Goal: Task Accomplishment & Management: Manage account settings

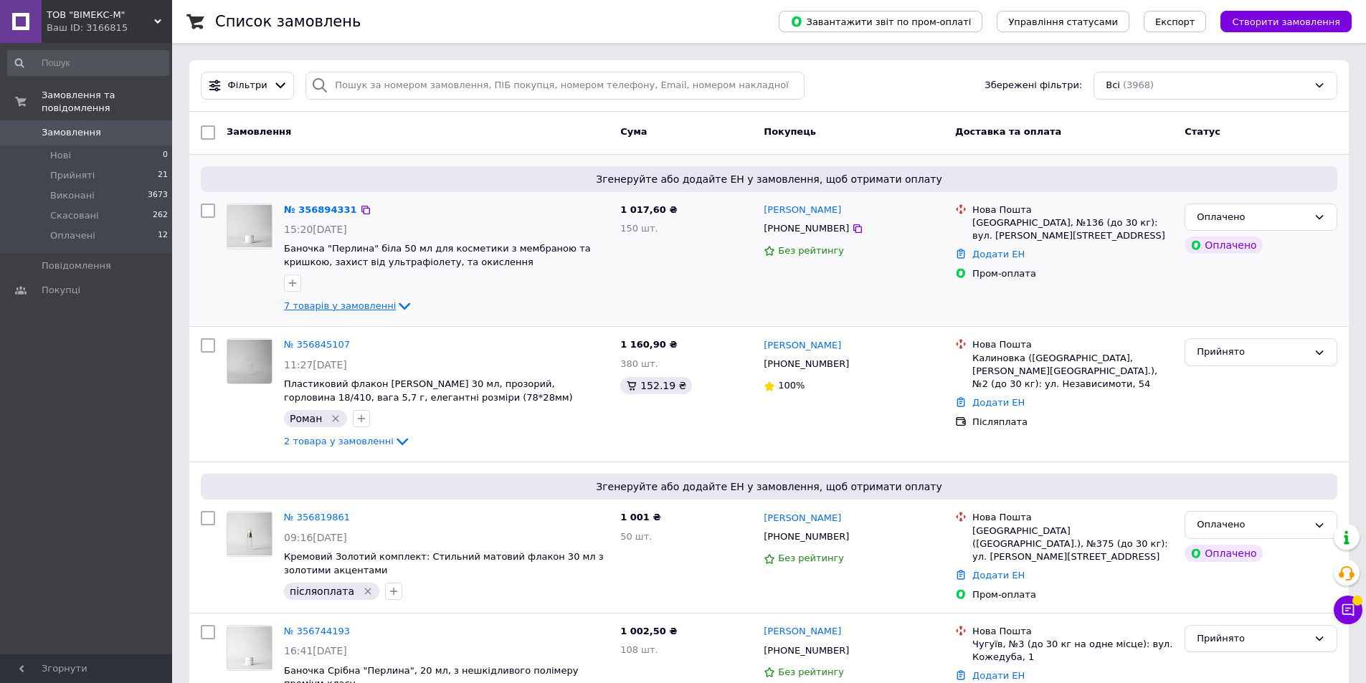
click at [295, 306] on span "7 товарів у замовленні" at bounding box center [340, 305] width 112 height 11
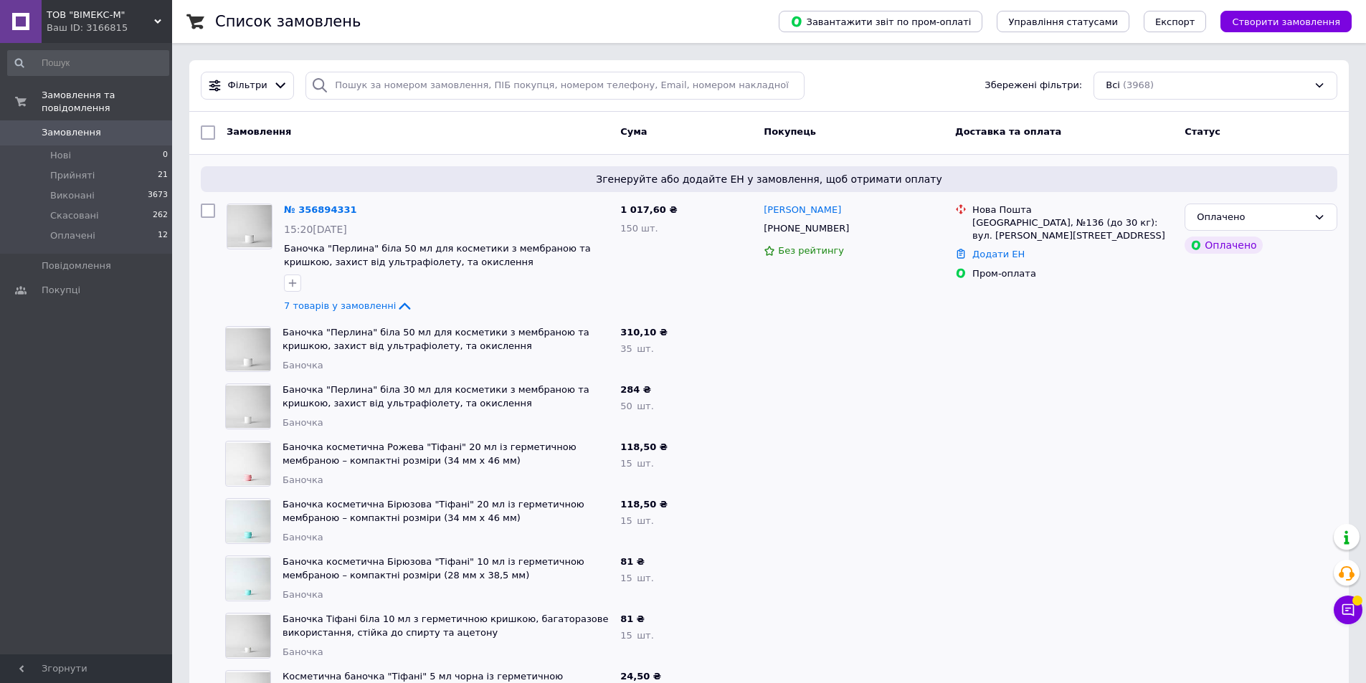
click at [125, 126] on span "Замовлення" at bounding box center [87, 132] width 91 height 13
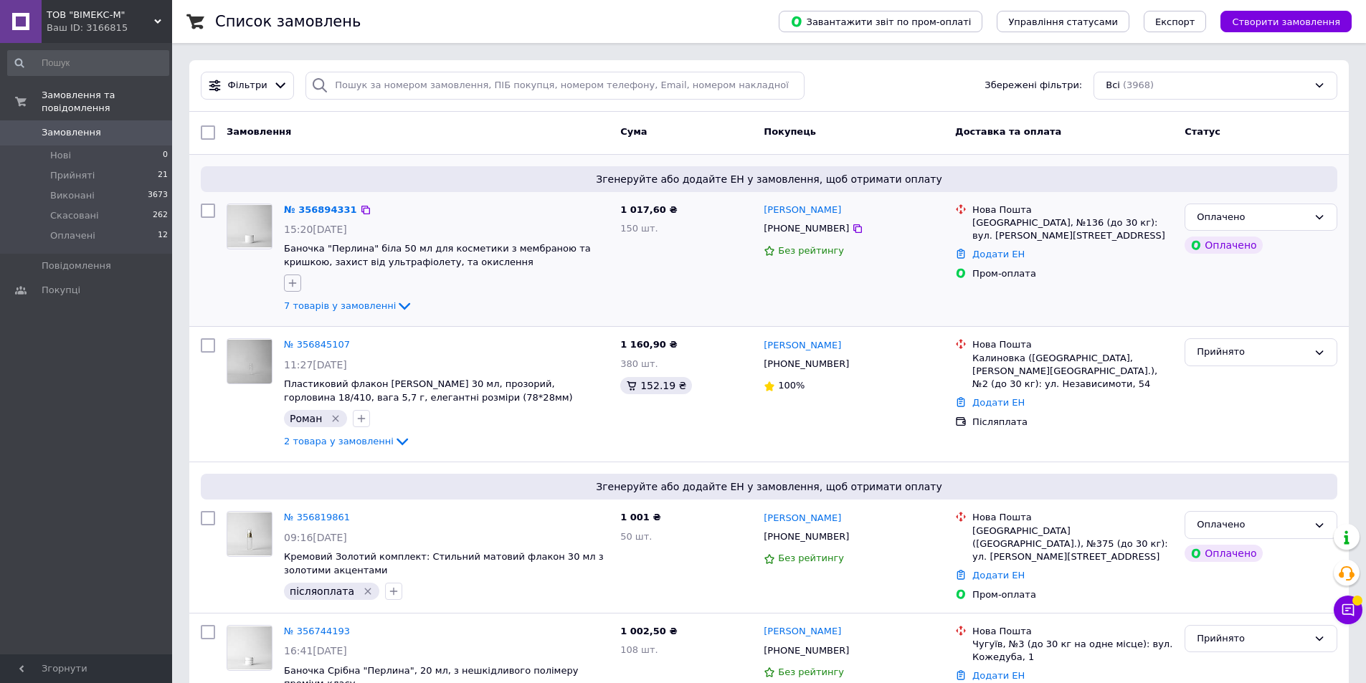
click at [292, 280] on icon "button" at bounding box center [292, 283] width 11 height 11
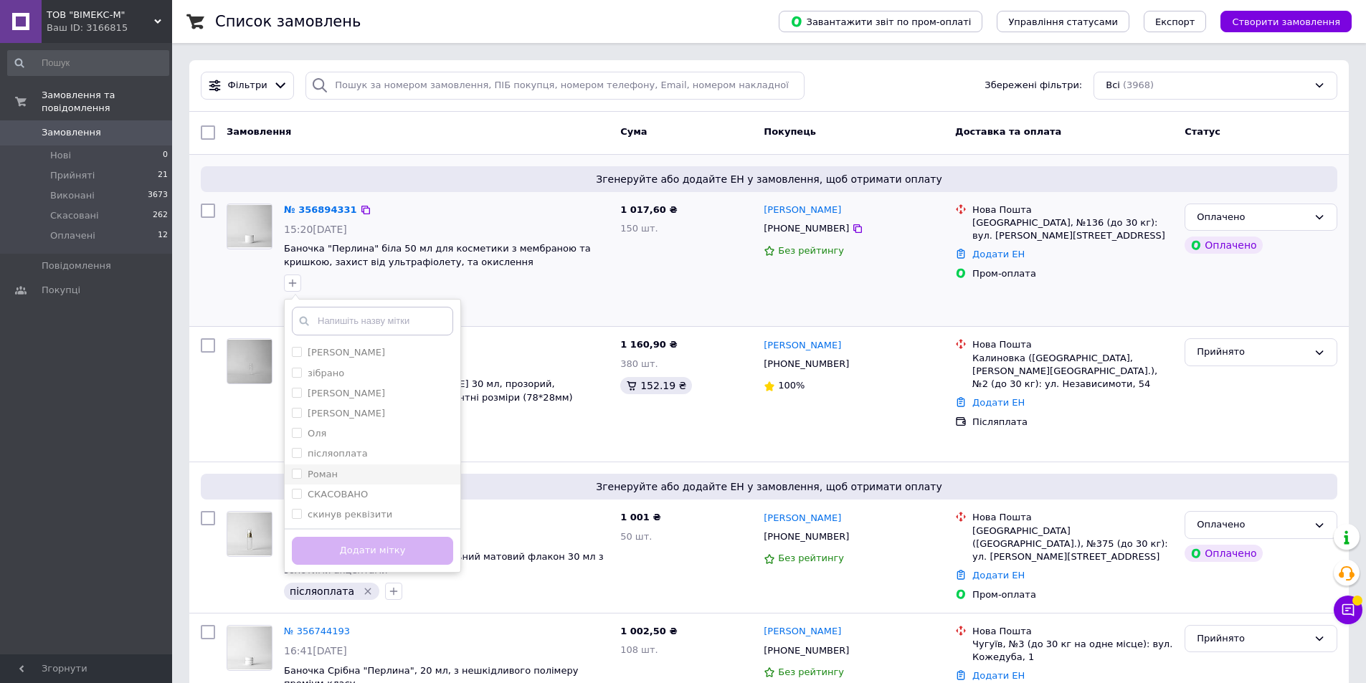
click at [360, 475] on div "Роман" at bounding box center [372, 474] width 161 height 13
checkbox input "true"
click at [359, 550] on button "Додати мітку" at bounding box center [372, 551] width 161 height 28
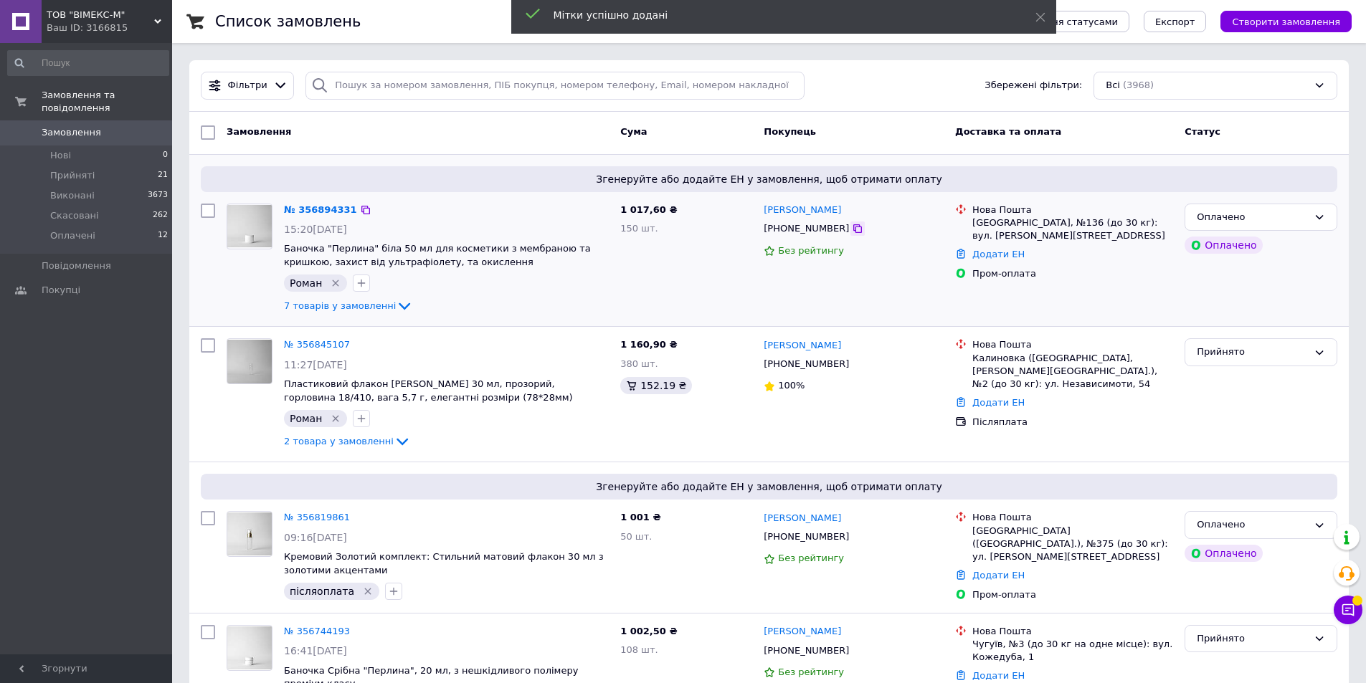
click at [853, 231] on icon at bounding box center [857, 228] width 9 height 9
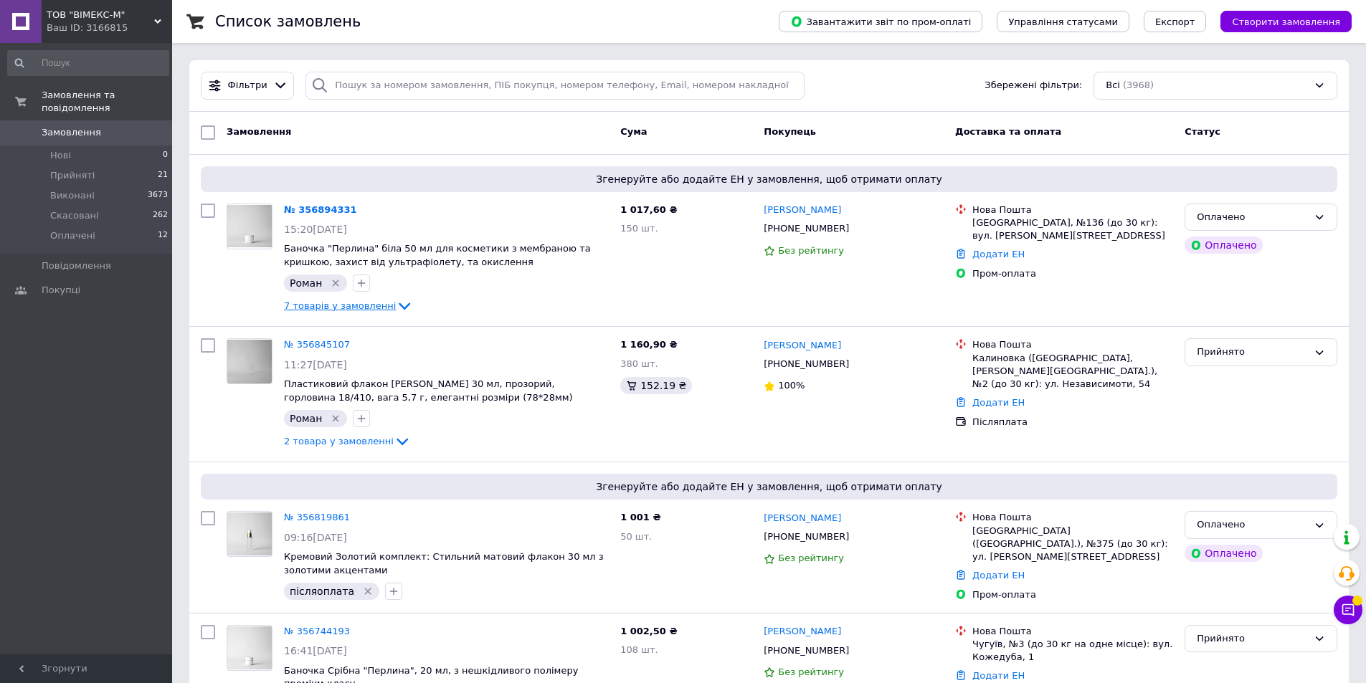
click at [364, 303] on span "7 товарів у замовленні" at bounding box center [340, 305] width 112 height 11
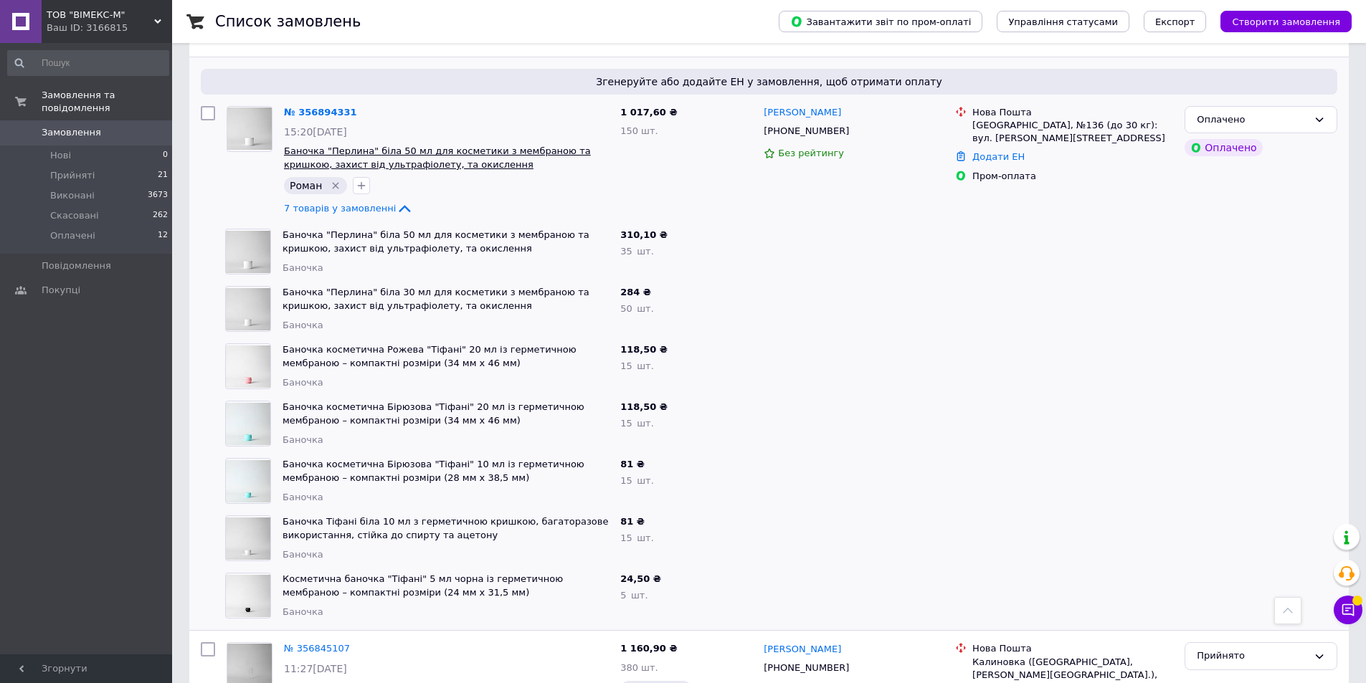
scroll to position [72, 0]
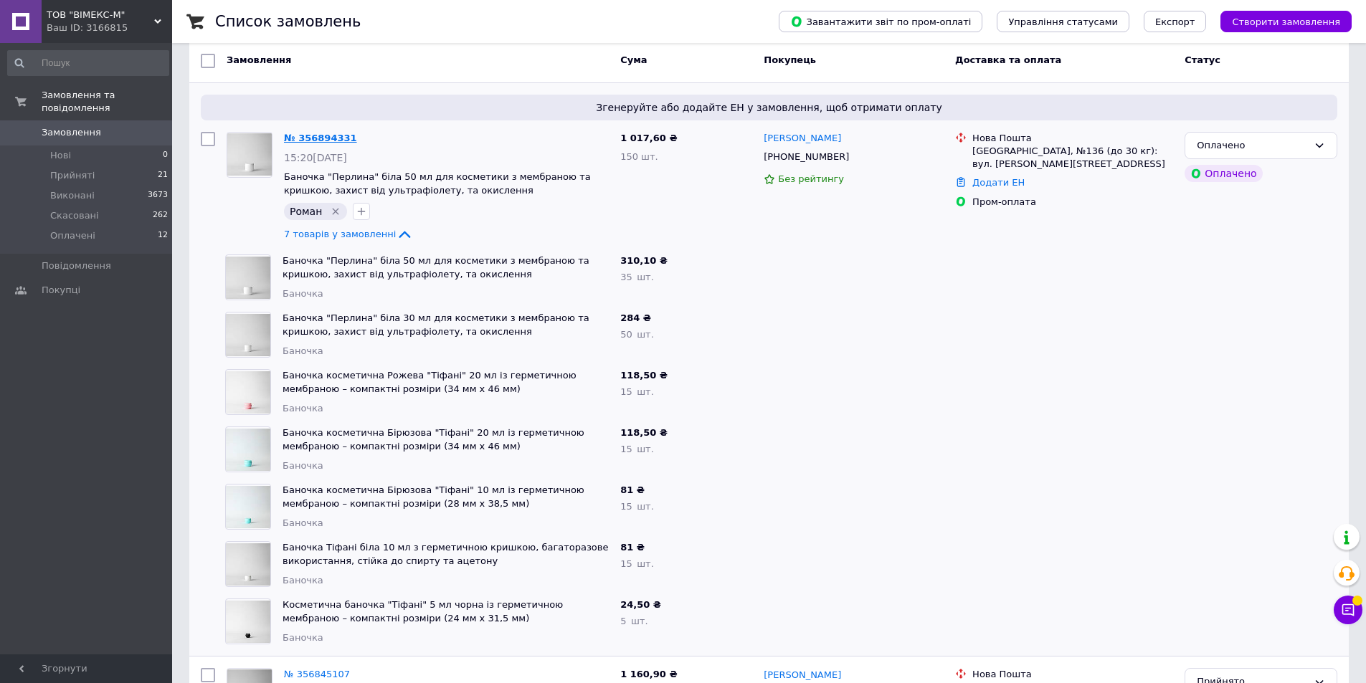
click at [321, 138] on link "№ 356894331" at bounding box center [320, 138] width 73 height 11
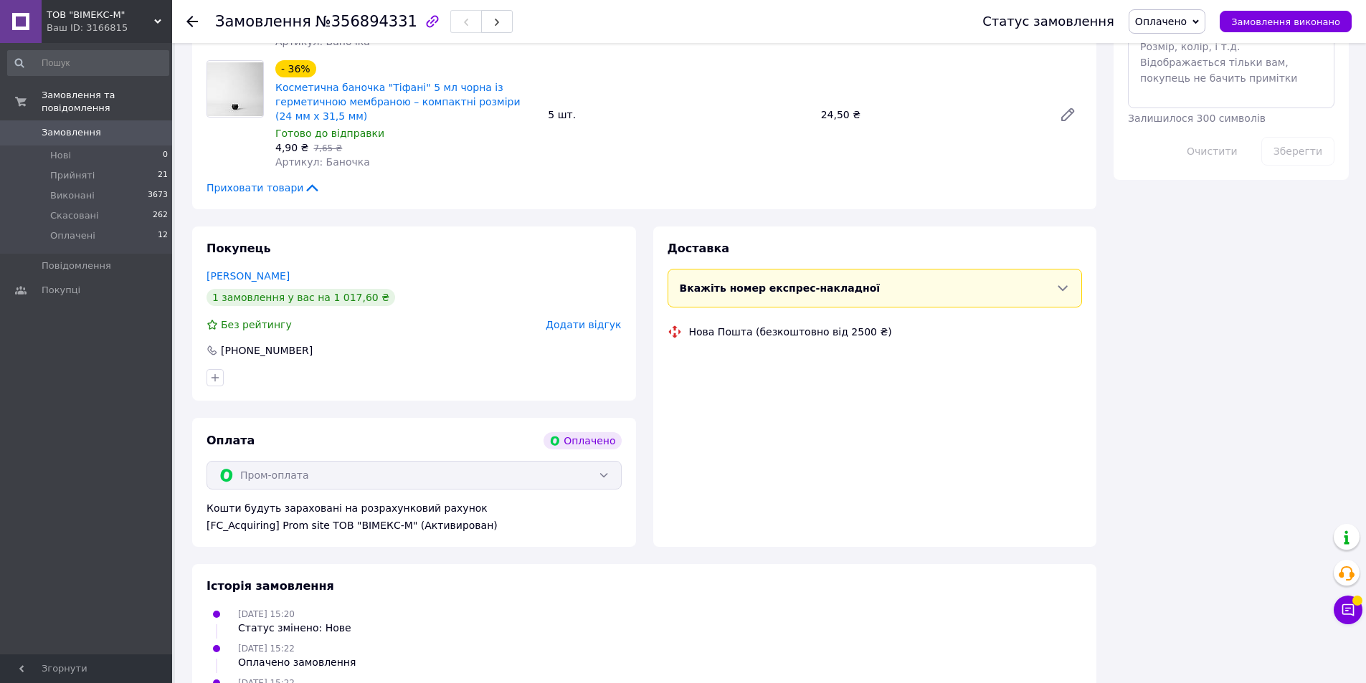
scroll to position [945, 0]
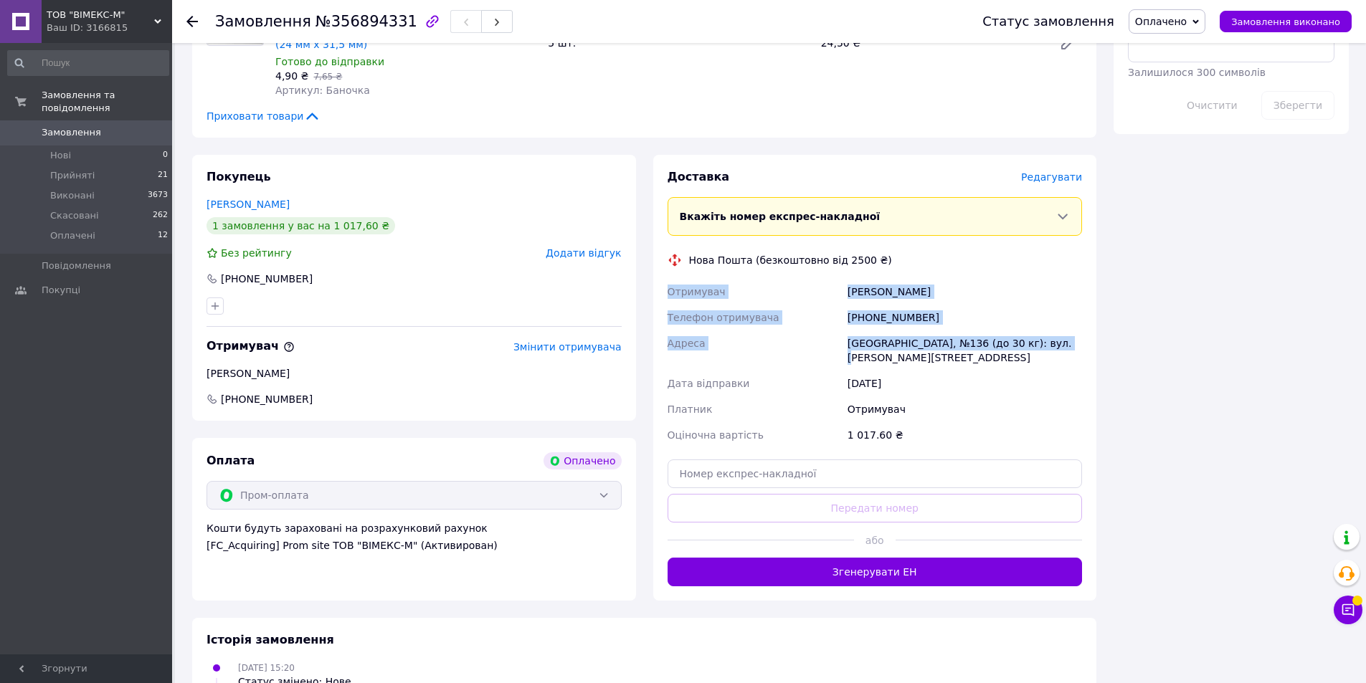
drag, startPoint x: 666, startPoint y: 278, endPoint x: 1084, endPoint y: 333, distance: 421.8
click at [1084, 333] on div "Отримувач [PERSON_NAME] Телефон отримувача [PHONE_NUMBER] Адреса Одеса, №136 (д…" at bounding box center [875, 363] width 421 height 169
drag, startPoint x: 924, startPoint y: 344, endPoint x: 663, endPoint y: 271, distance: 271.1
click at [663, 271] on div "Доставка [PERSON_NAME] Вкажіть номер експрес-накладної Обов'язково введіть номе…" at bounding box center [875, 378] width 444 height 446
copy div "Отримувач [PERSON_NAME] Телефон отримувача [PHONE_NUMBER] Адреса Одеса, №136 (д…"
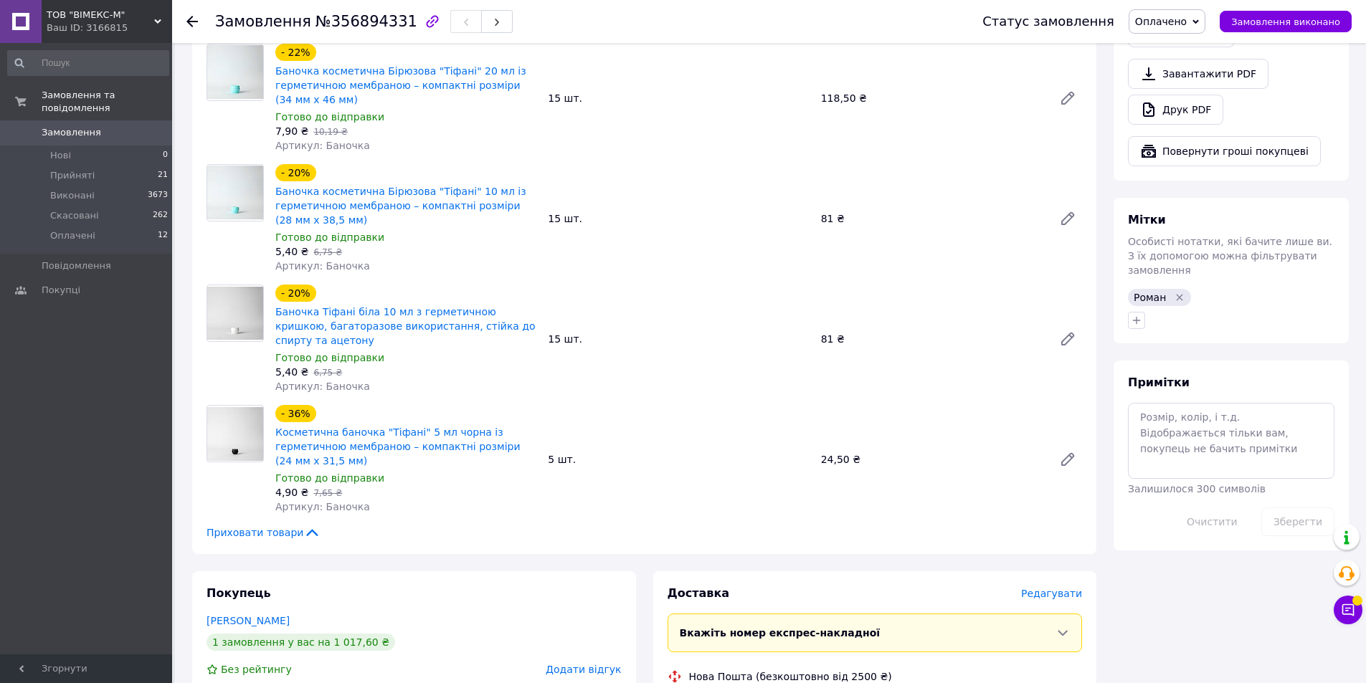
scroll to position [730, 0]
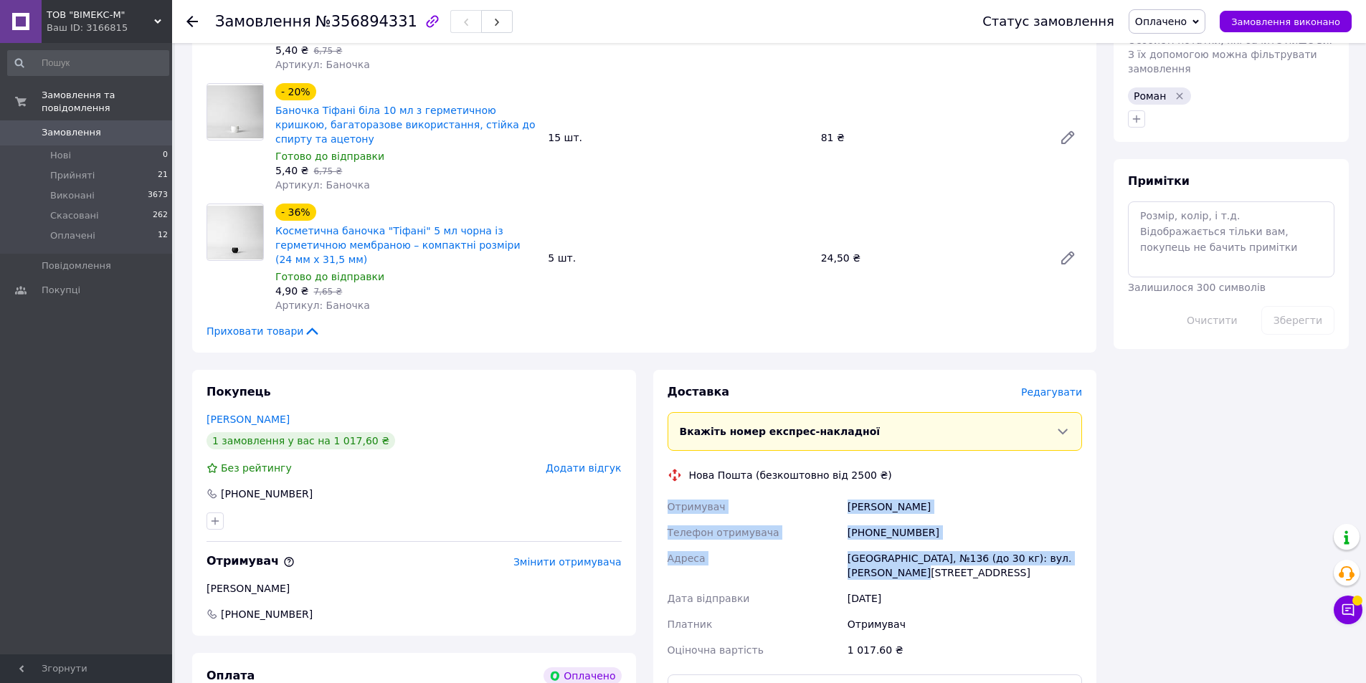
click at [109, 126] on span "Замовлення" at bounding box center [87, 132] width 91 height 13
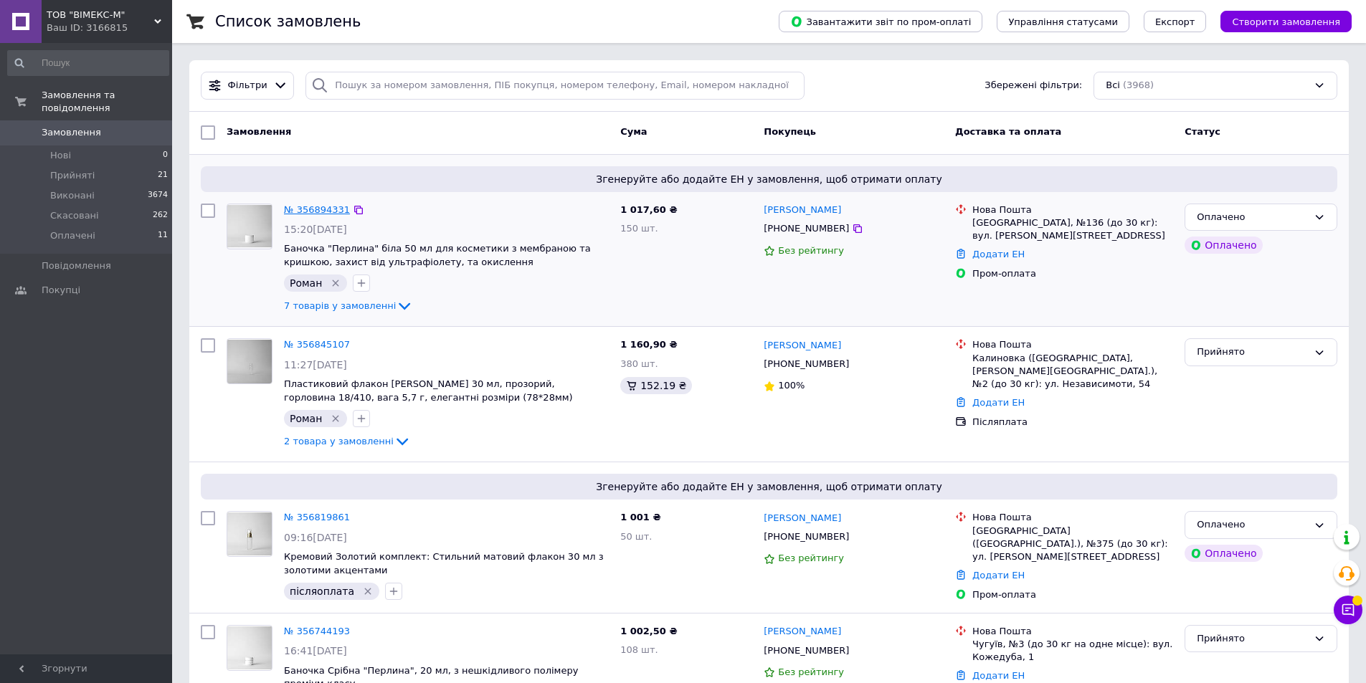
click at [333, 211] on link "№ 356894331" at bounding box center [317, 209] width 66 height 11
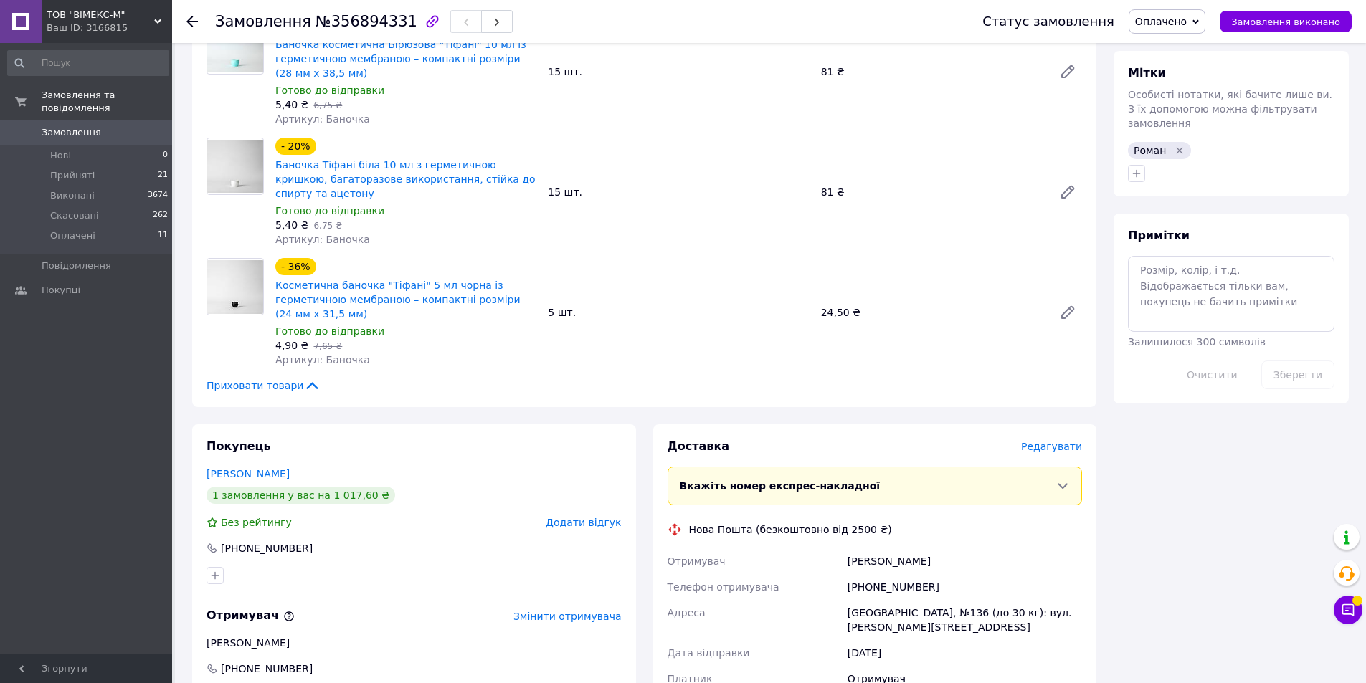
scroll to position [861, 0]
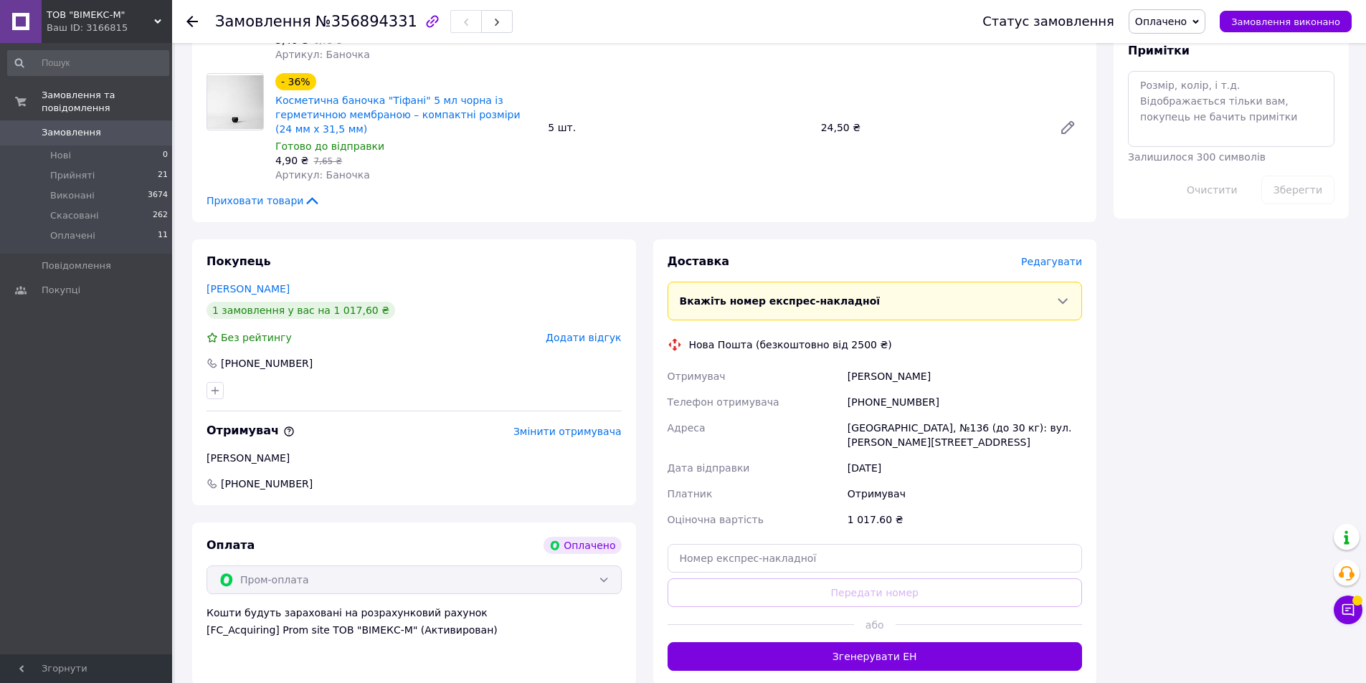
drag, startPoint x: 846, startPoint y: 363, endPoint x: 968, endPoint y: 364, distance: 121.9
click at [968, 364] on div "[PERSON_NAME]" at bounding box center [965, 377] width 240 height 26
copy div "[PERSON_NAME]"
click at [131, 126] on span "Замовлення" at bounding box center [87, 132] width 91 height 13
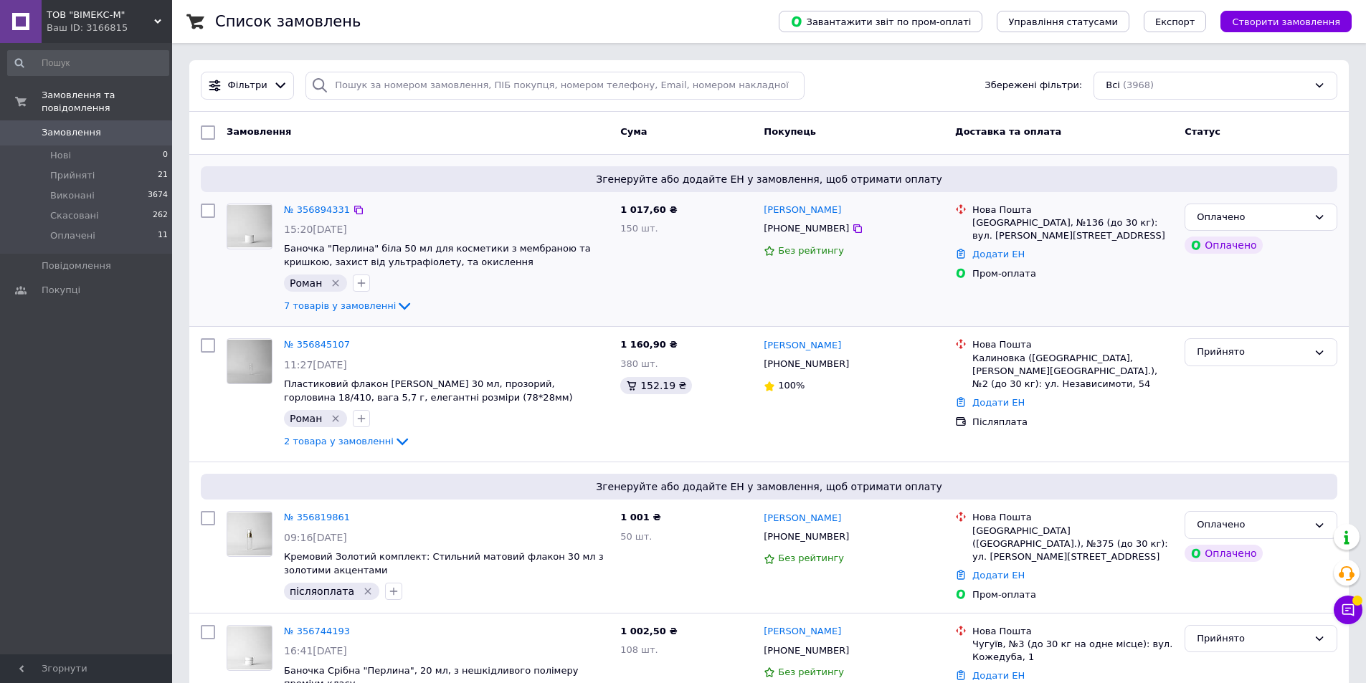
click at [212, 216] on input "checkbox" at bounding box center [208, 211] width 14 height 14
checkbox input "true"
click at [338, 133] on icon at bounding box center [341, 132] width 7 height 7
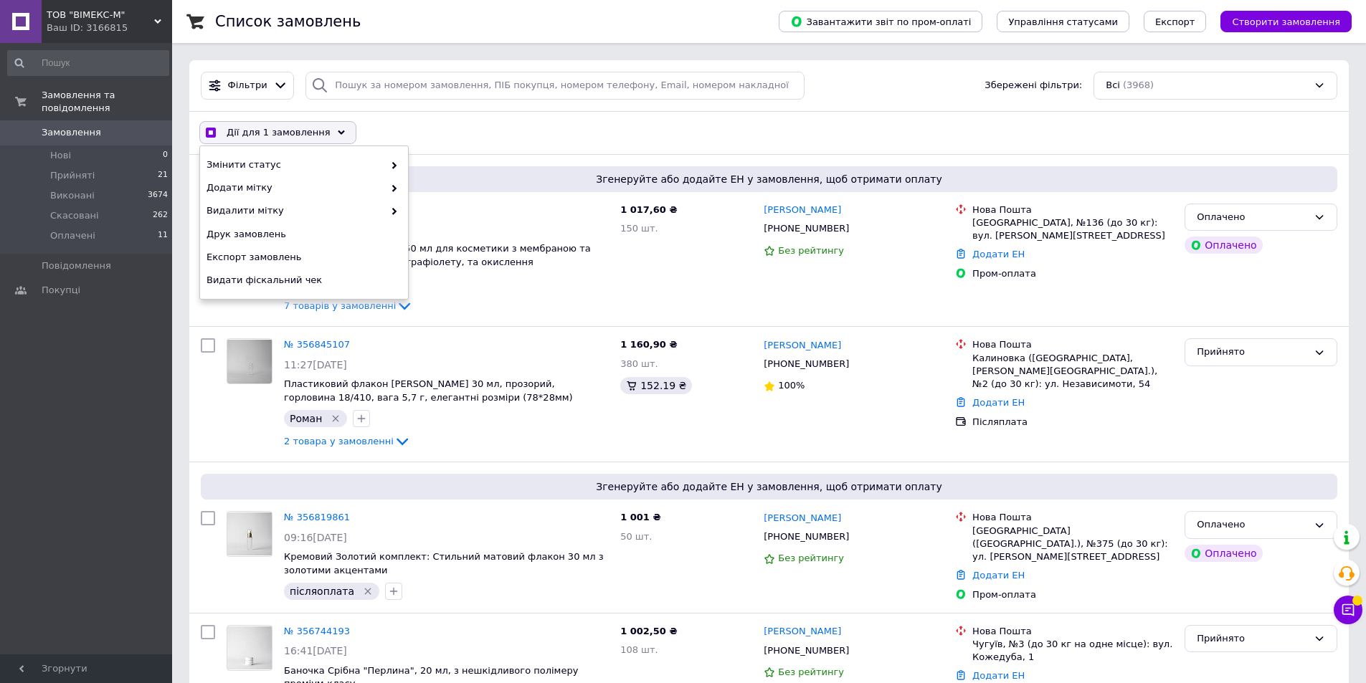
click at [338, 133] on icon at bounding box center [341, 132] width 7 height 7
checkbox input "true"
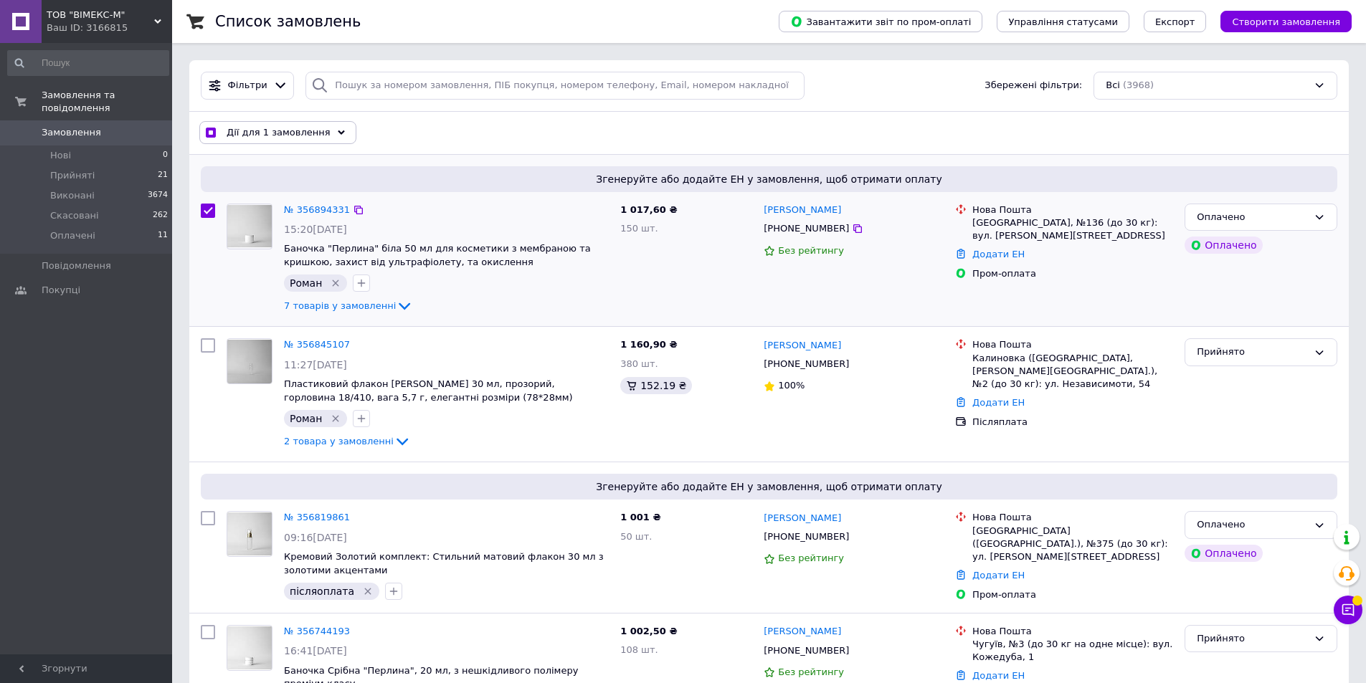
click at [201, 217] on input "checkbox" at bounding box center [208, 211] width 14 height 14
checkbox input "false"
click at [325, 213] on link "№ 356894331" at bounding box center [317, 209] width 66 height 11
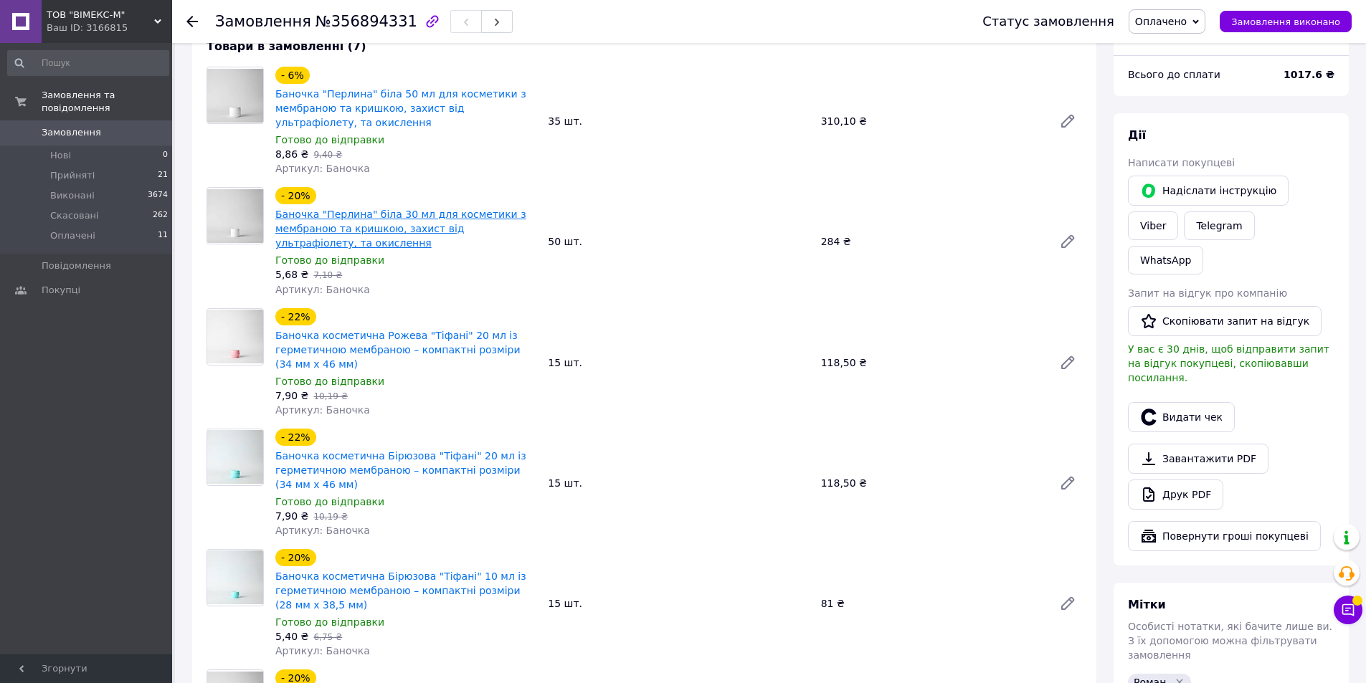
scroll to position [72, 0]
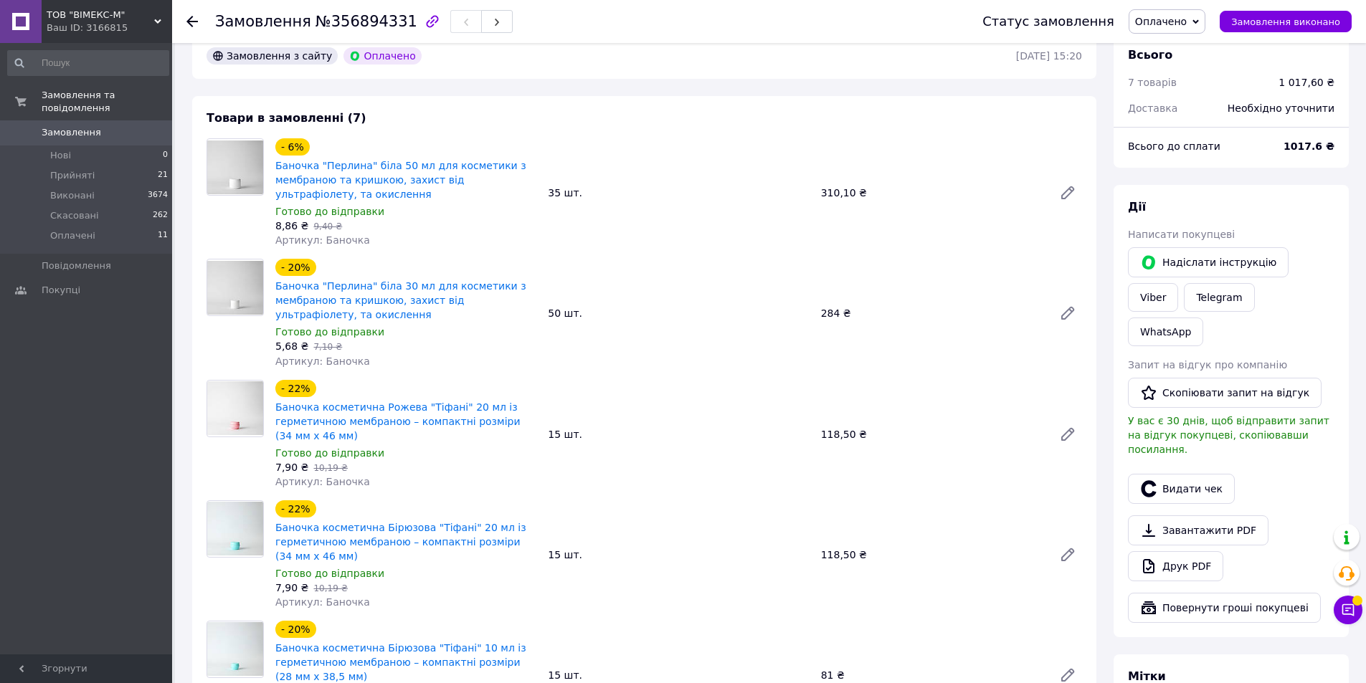
click at [139, 126] on span "0" at bounding box center [152, 132] width 39 height 13
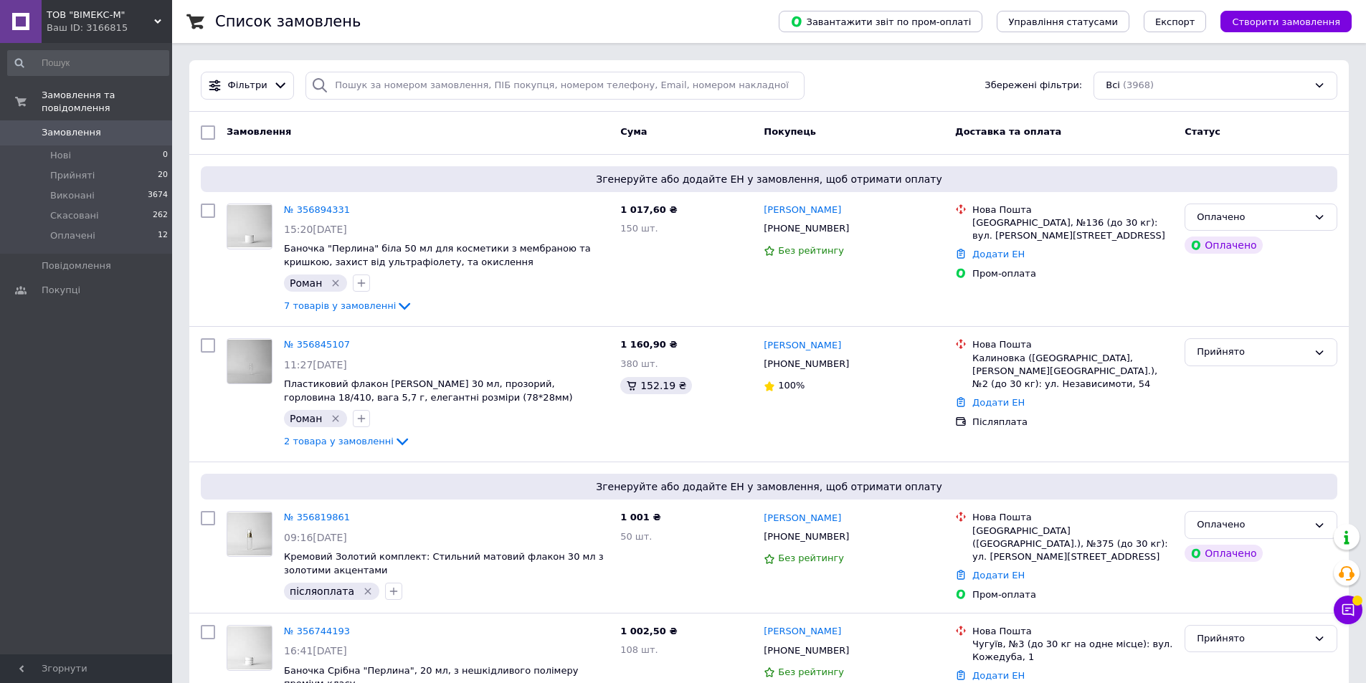
click at [95, 126] on span "Замовлення" at bounding box center [87, 132] width 91 height 13
click at [853, 229] on icon at bounding box center [857, 228] width 9 height 9
click at [143, 126] on span "0" at bounding box center [152, 132] width 39 height 13
click at [87, 126] on span "Замовлення" at bounding box center [72, 132] width 60 height 13
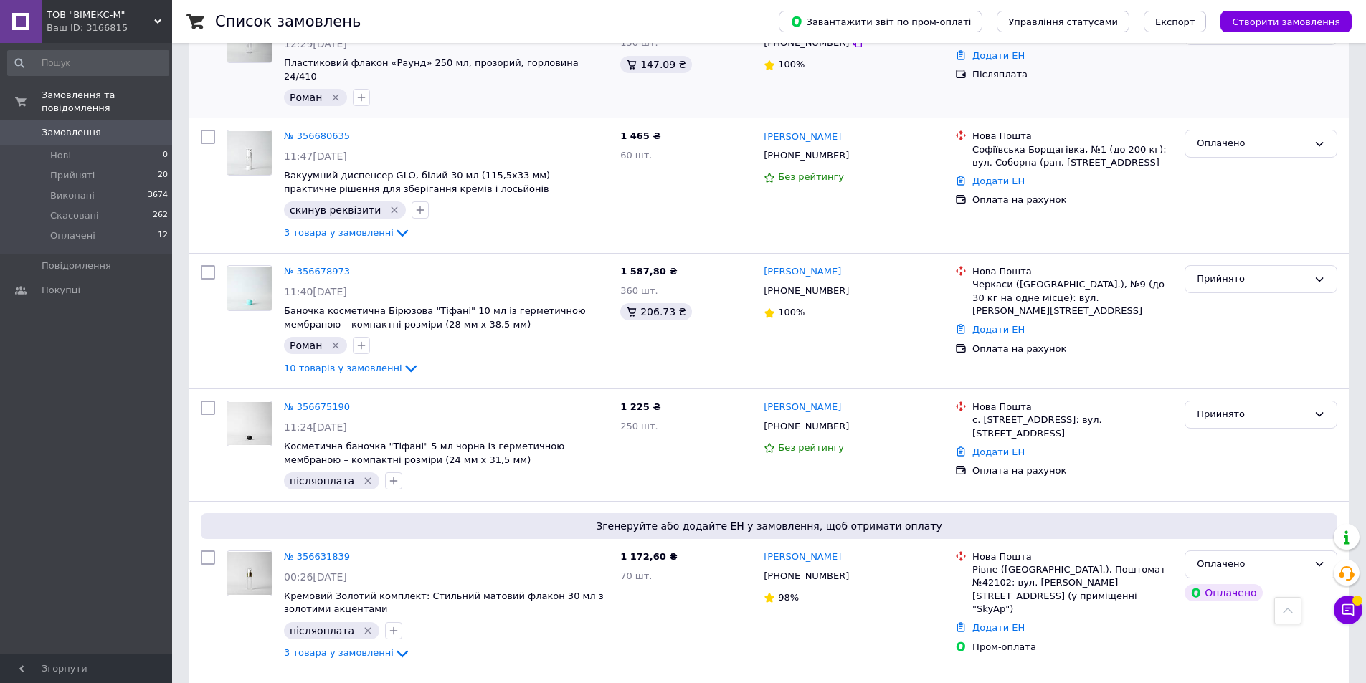
scroll to position [1363, 0]
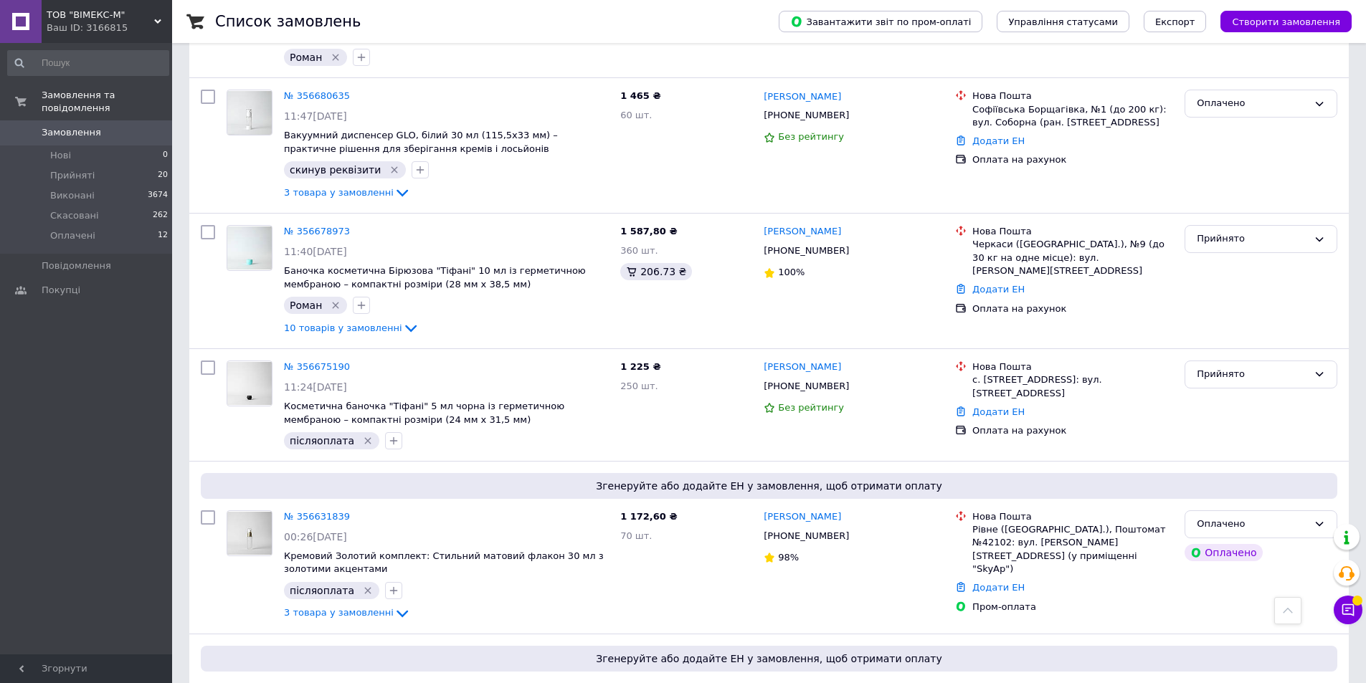
click at [131, 126] on span "Замовлення" at bounding box center [87, 132] width 91 height 13
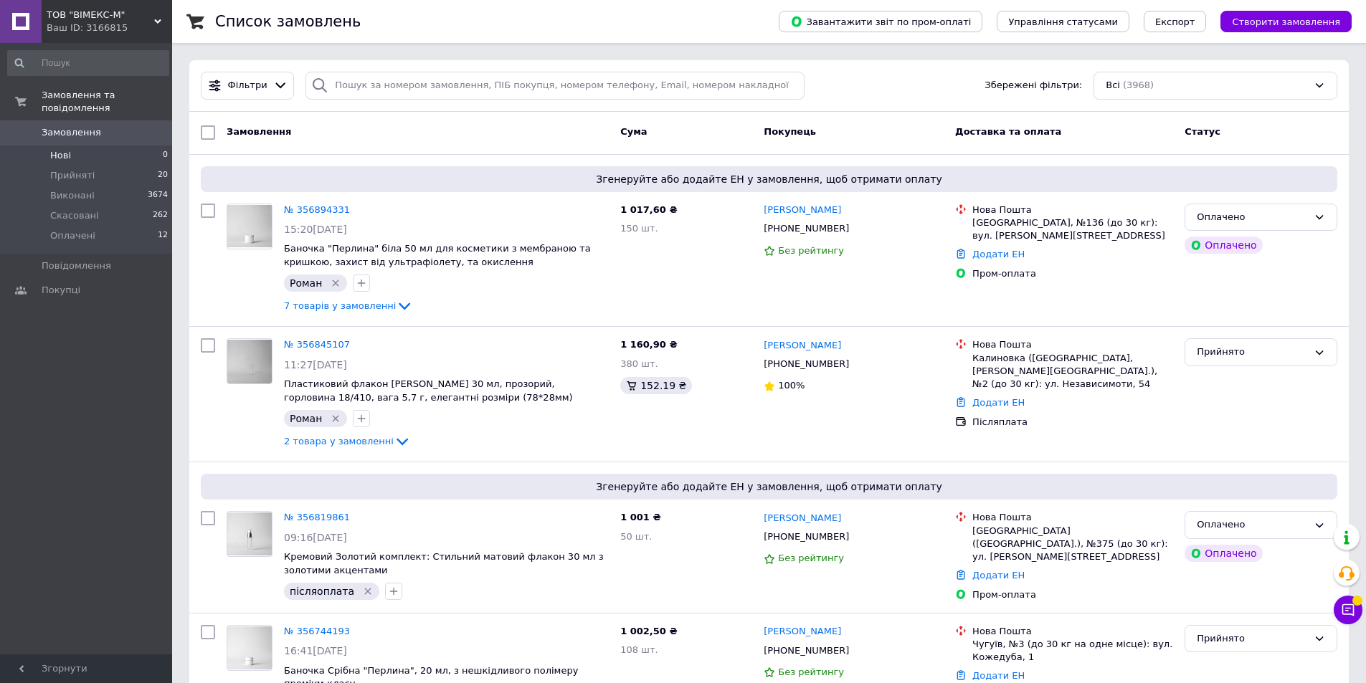
drag, startPoint x: 114, startPoint y: 123, endPoint x: 127, endPoint y: 138, distance: 19.8
click at [114, 126] on span "Замовлення" at bounding box center [87, 132] width 91 height 13
click at [315, 209] on link "№ 356894331" at bounding box center [317, 209] width 66 height 11
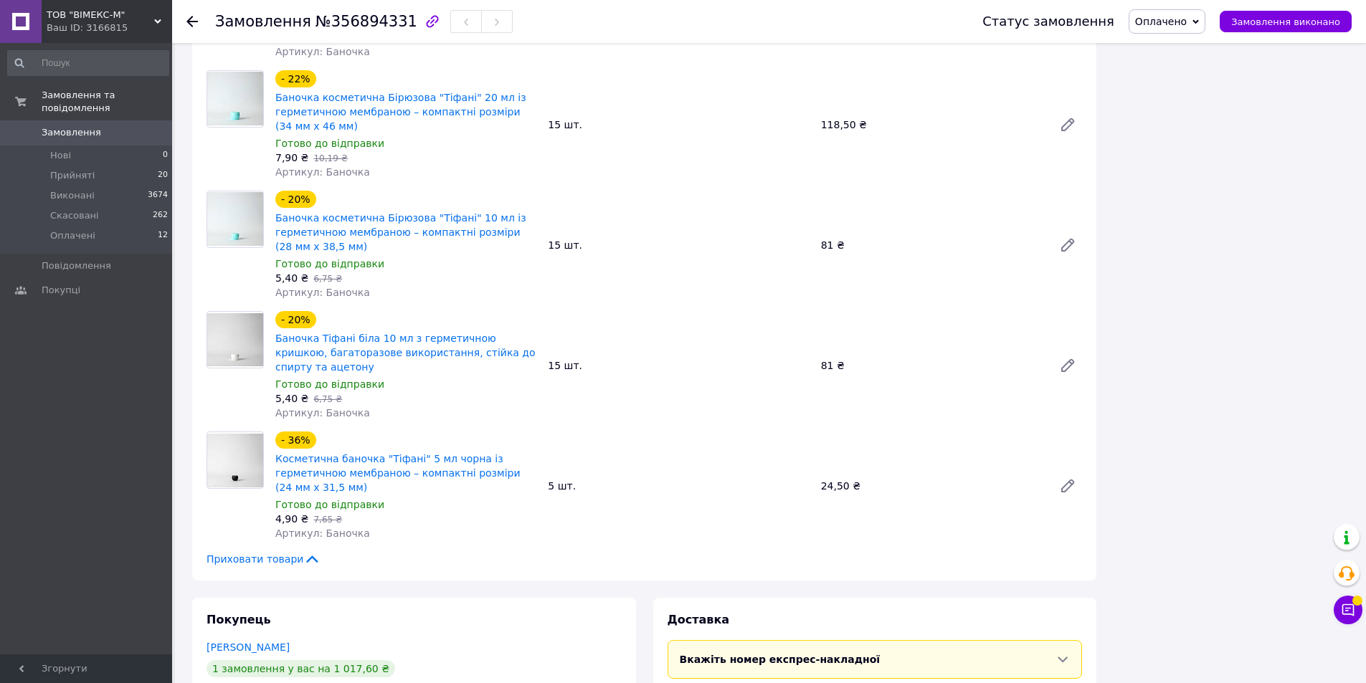
scroll to position [759, 0]
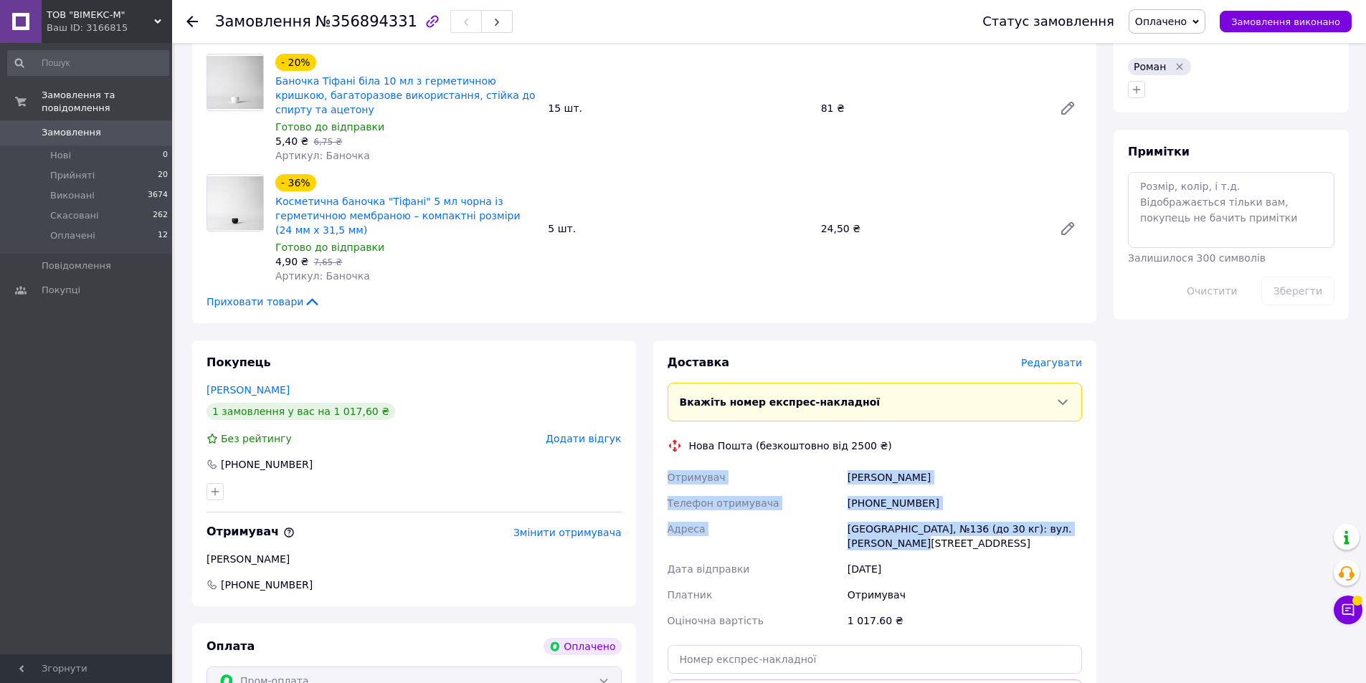
drag, startPoint x: 668, startPoint y: 461, endPoint x: 1073, endPoint y: 526, distance: 409.6
click at [1073, 526] on div "Отримувач [PERSON_NAME] Телефон отримувача [PHONE_NUMBER] Адреса Одеса, №136 (д…" at bounding box center [875, 549] width 421 height 169
copy div "Отримувач [PERSON_NAME] Телефон отримувача [PHONE_NUMBER] Адреса Одеса, №136 (д…"
click at [118, 126] on span "Замовлення" at bounding box center [87, 132] width 91 height 13
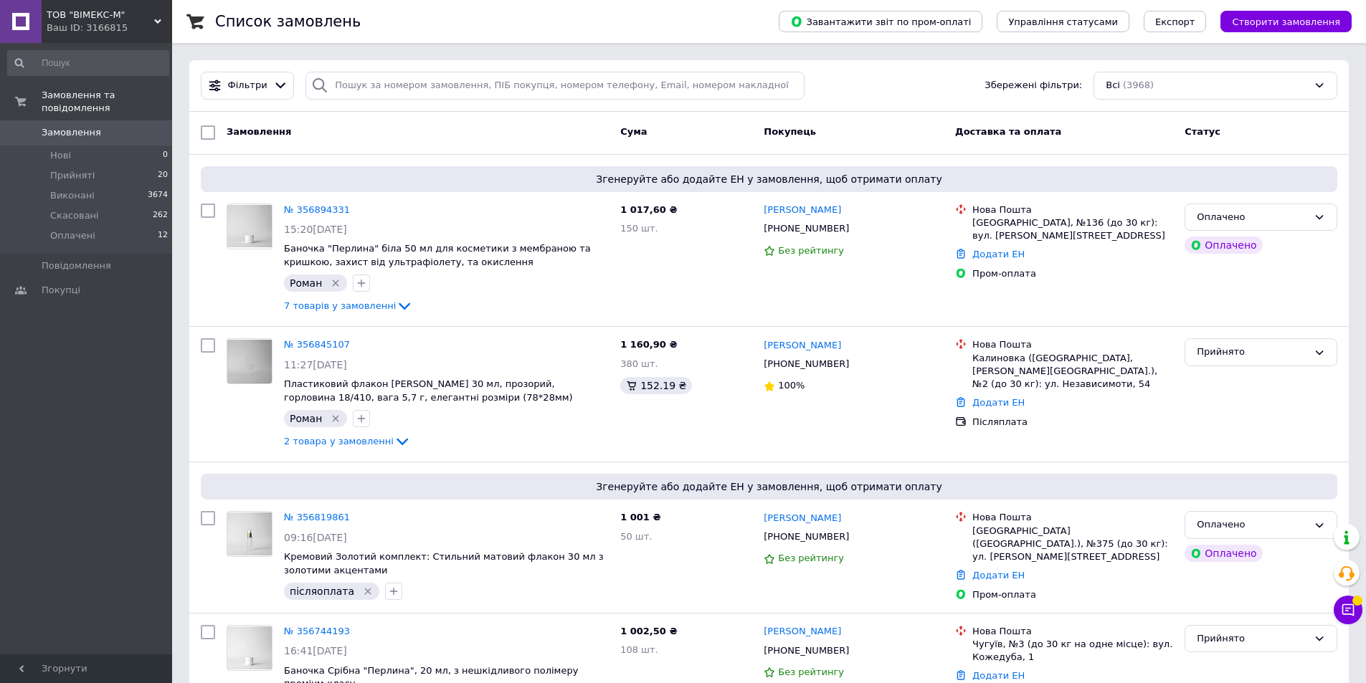
click at [125, 126] on span "Замовлення" at bounding box center [87, 132] width 91 height 13
click at [127, 128] on link "Замовлення 0" at bounding box center [88, 132] width 176 height 24
click at [116, 126] on span "Замовлення" at bounding box center [87, 132] width 91 height 13
click at [122, 126] on span "Замовлення" at bounding box center [87, 132] width 91 height 13
click at [146, 126] on span "0" at bounding box center [152, 132] width 39 height 13
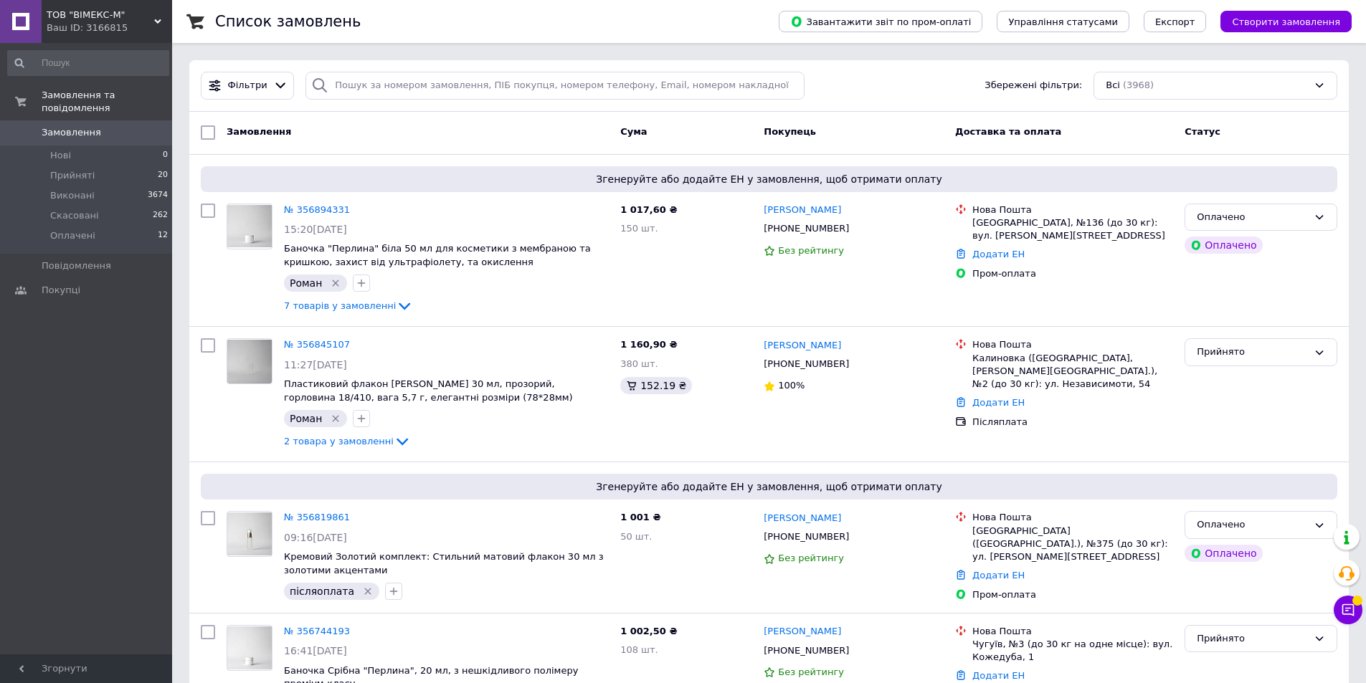
click at [141, 126] on span "0" at bounding box center [152, 132] width 39 height 13
click at [130, 126] on span "Замовлення" at bounding box center [87, 132] width 91 height 13
click at [123, 126] on span "Замовлення" at bounding box center [87, 132] width 91 height 13
click at [90, 120] on link "Замовлення 0" at bounding box center [88, 132] width 176 height 24
click at [128, 126] on span "Замовлення" at bounding box center [87, 132] width 91 height 13
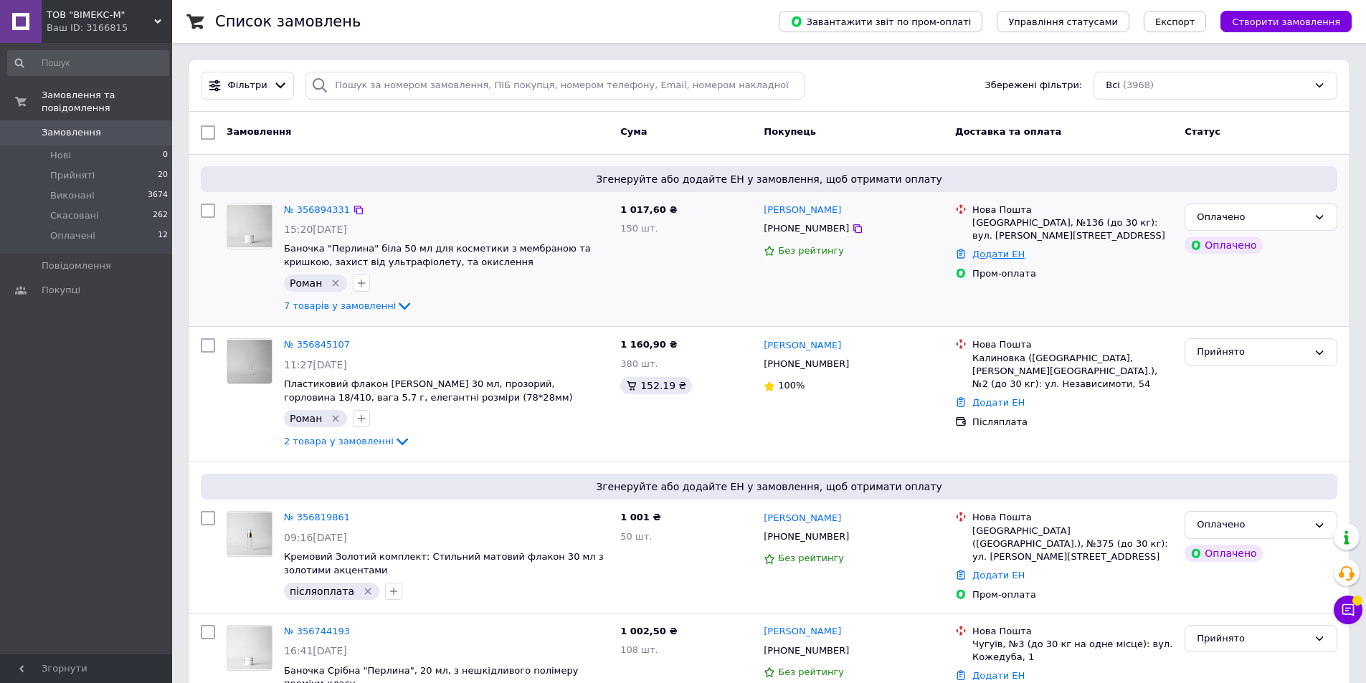
click at [993, 255] on link "Додати ЕН" at bounding box center [998, 254] width 52 height 11
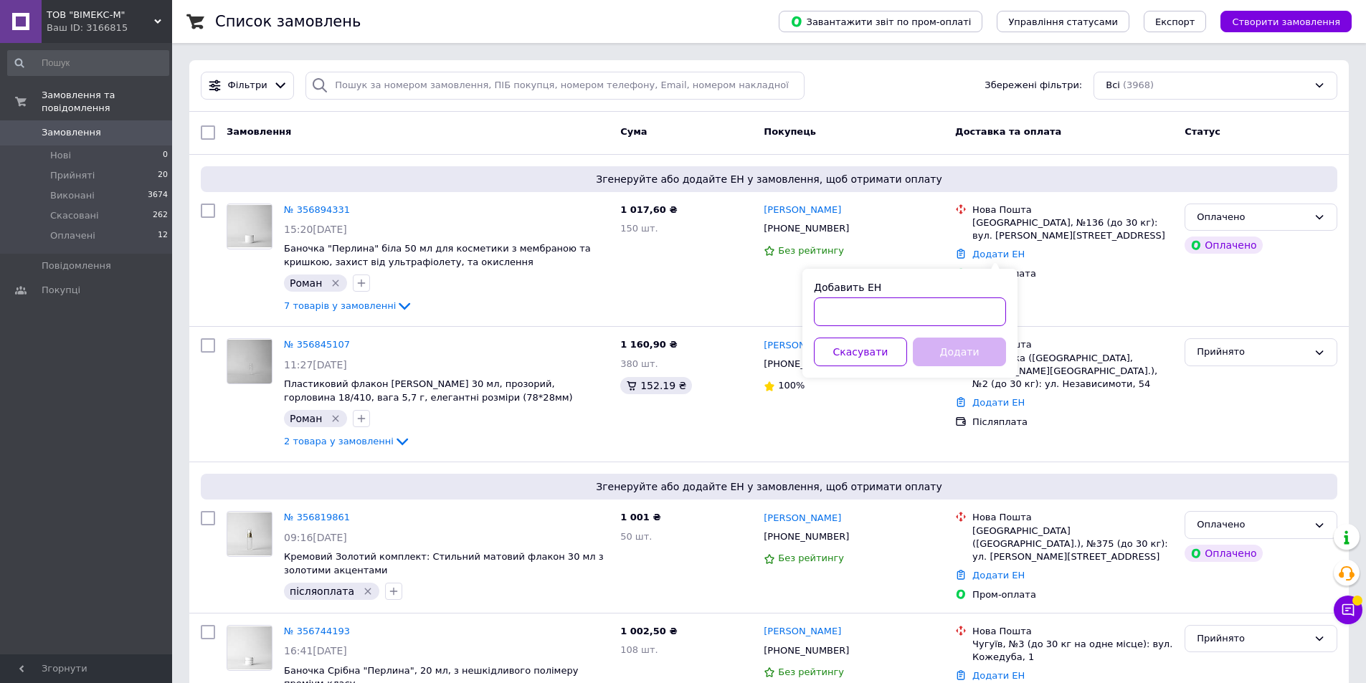
click at [925, 316] on input "Добавить ЕН" at bounding box center [910, 312] width 192 height 29
paste input "20451225245454"
type input "20451225245454"
click at [942, 355] on button "Додати" at bounding box center [959, 352] width 93 height 29
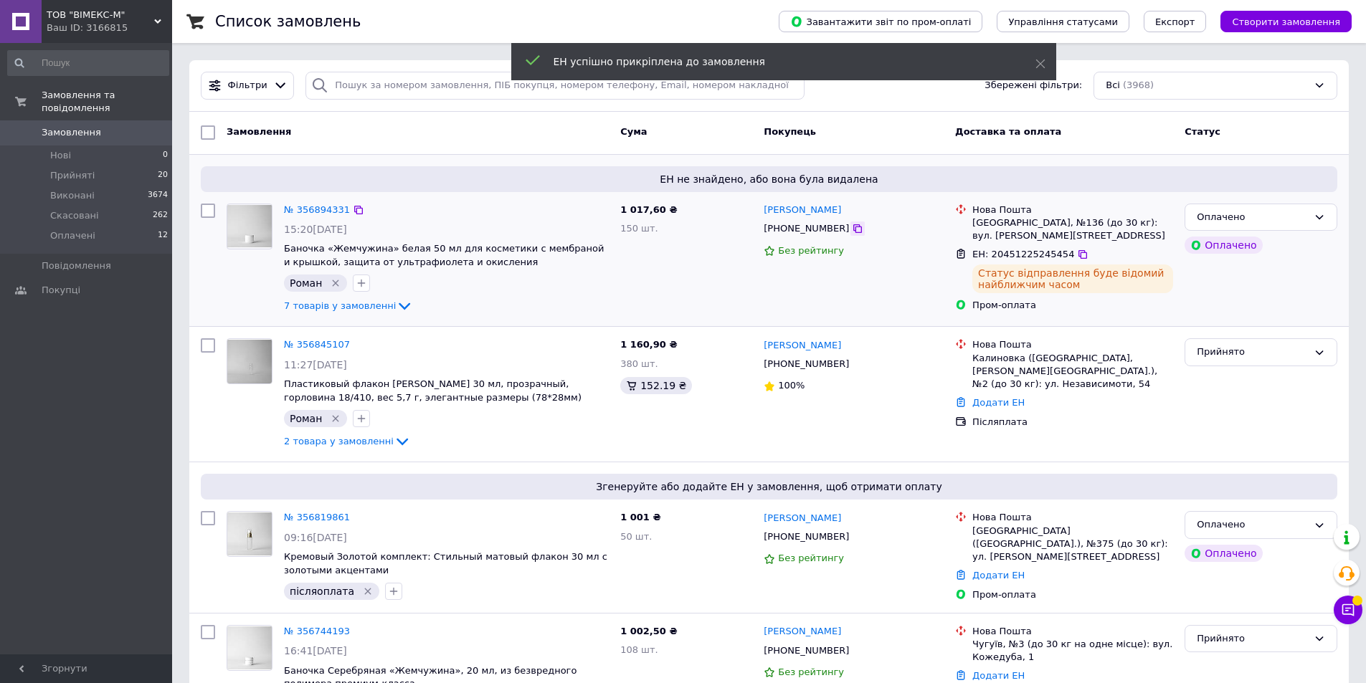
click at [852, 232] on icon at bounding box center [857, 228] width 11 height 11
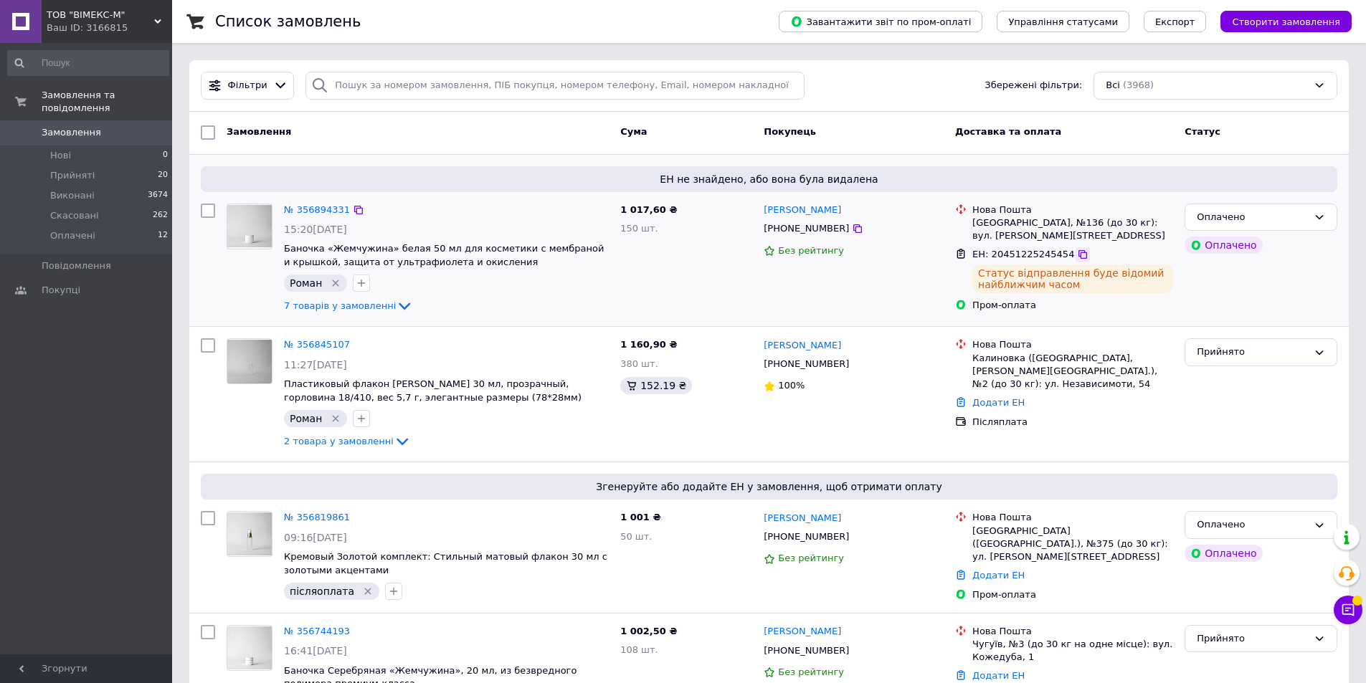
click at [1077, 257] on icon at bounding box center [1082, 254] width 11 height 11
click at [110, 126] on span "Замовлення" at bounding box center [87, 132] width 91 height 13
click at [113, 126] on span "Замовлення" at bounding box center [87, 132] width 91 height 13
click at [1300, 357] on div "Прийнято" at bounding box center [1252, 352] width 111 height 15
click at [1259, 382] on li "Виконано" at bounding box center [1260, 382] width 151 height 27
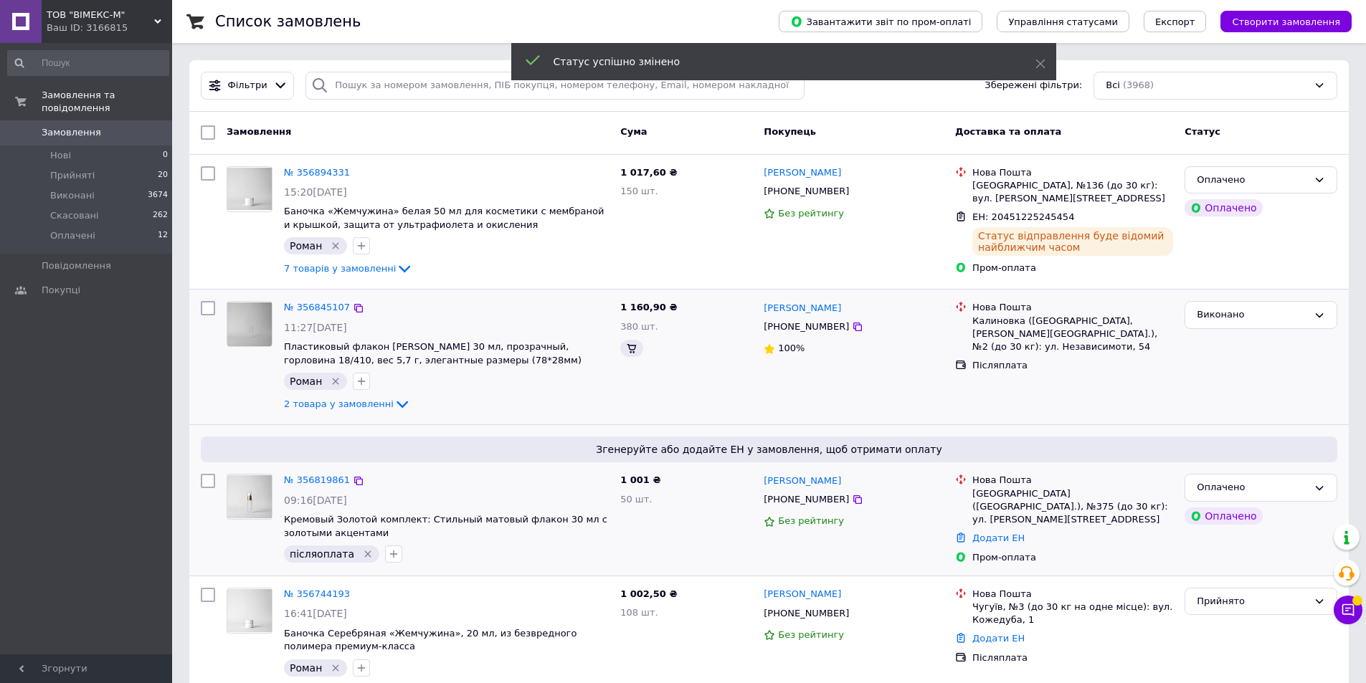
scroll to position [143, 0]
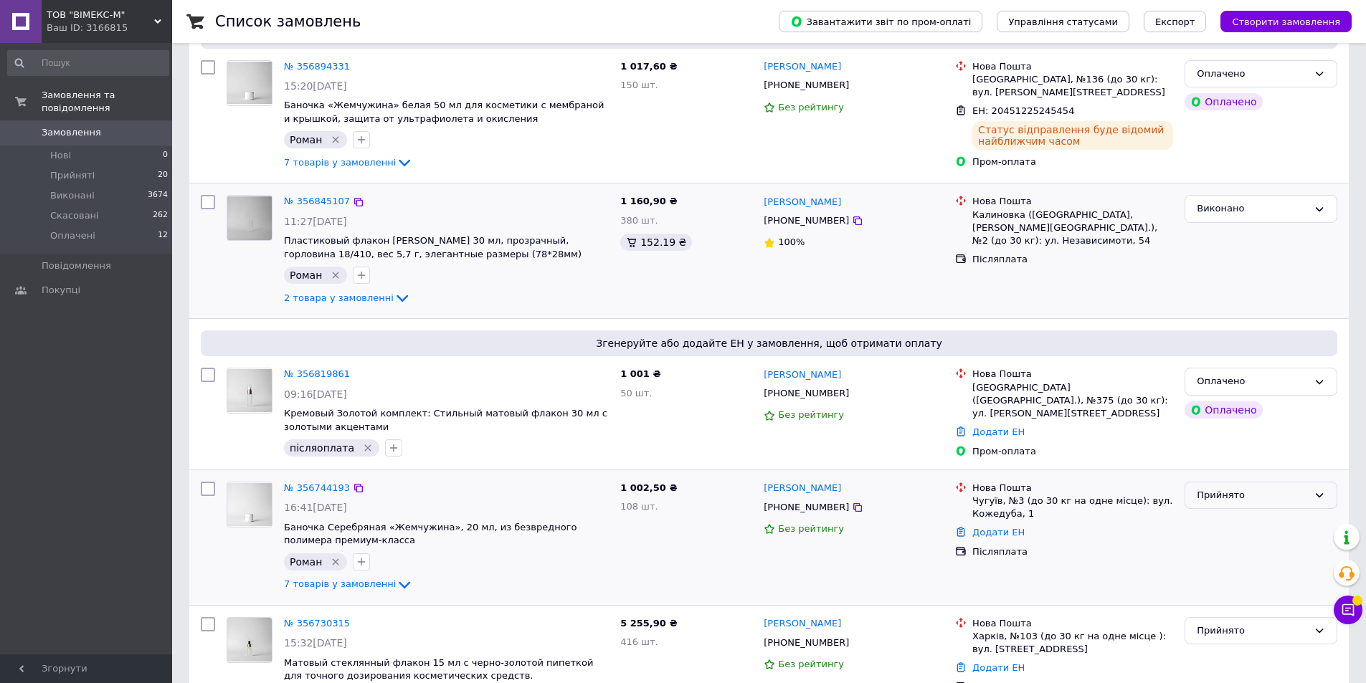
click at [1207, 495] on div "Прийнято" at bounding box center [1252, 495] width 111 height 15
click at [1228, 525] on li "Виконано" at bounding box center [1260, 525] width 151 height 27
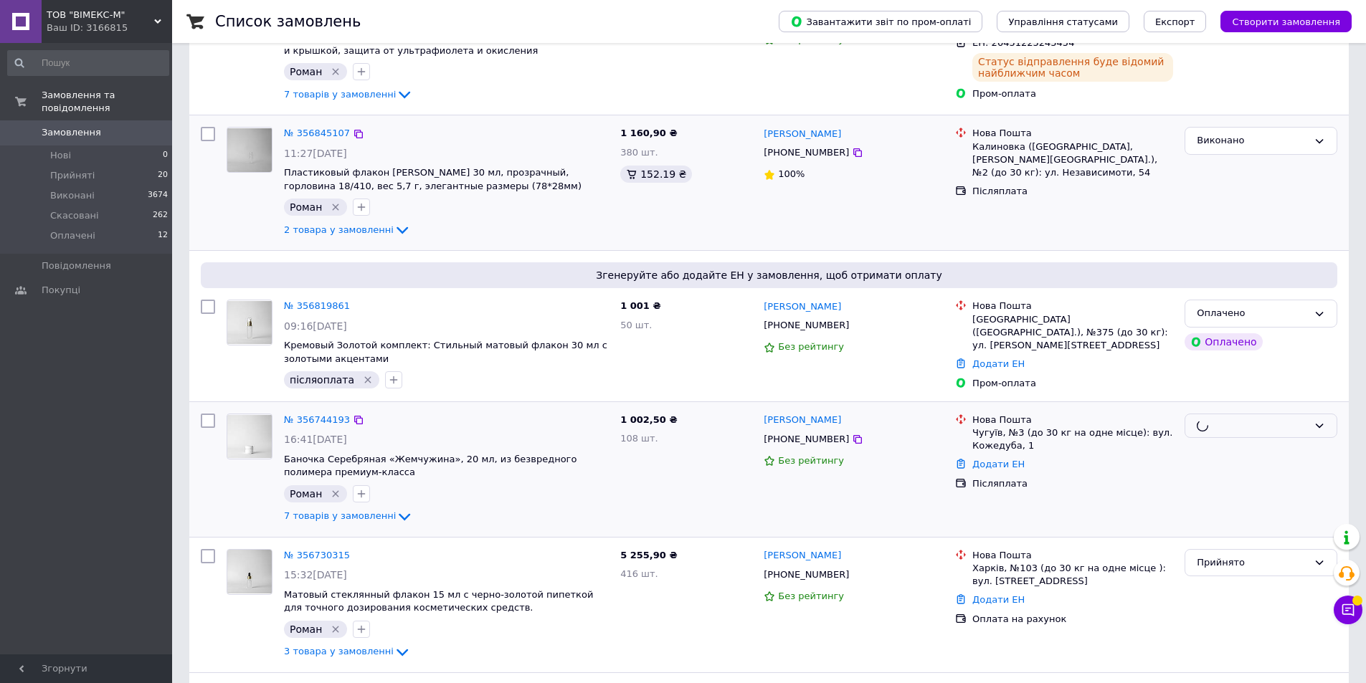
scroll to position [287, 0]
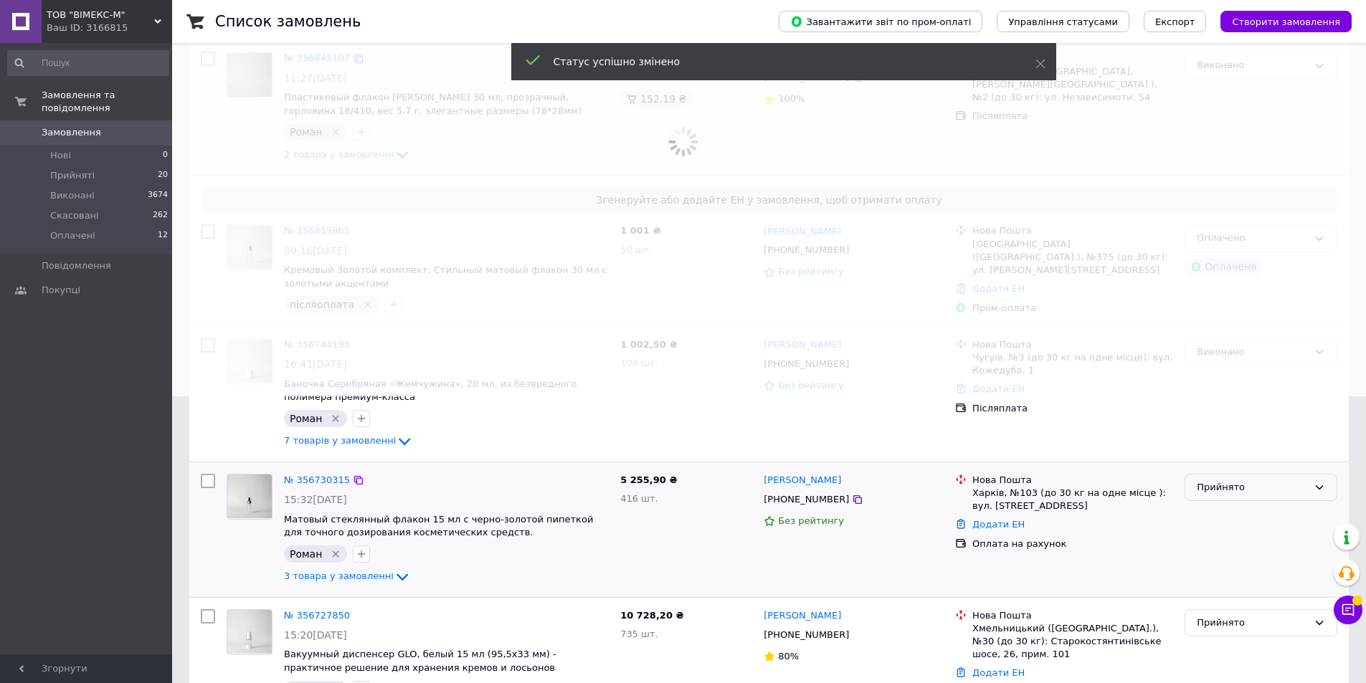
click at [1242, 488] on div "Прийнято" at bounding box center [1252, 488] width 111 height 15
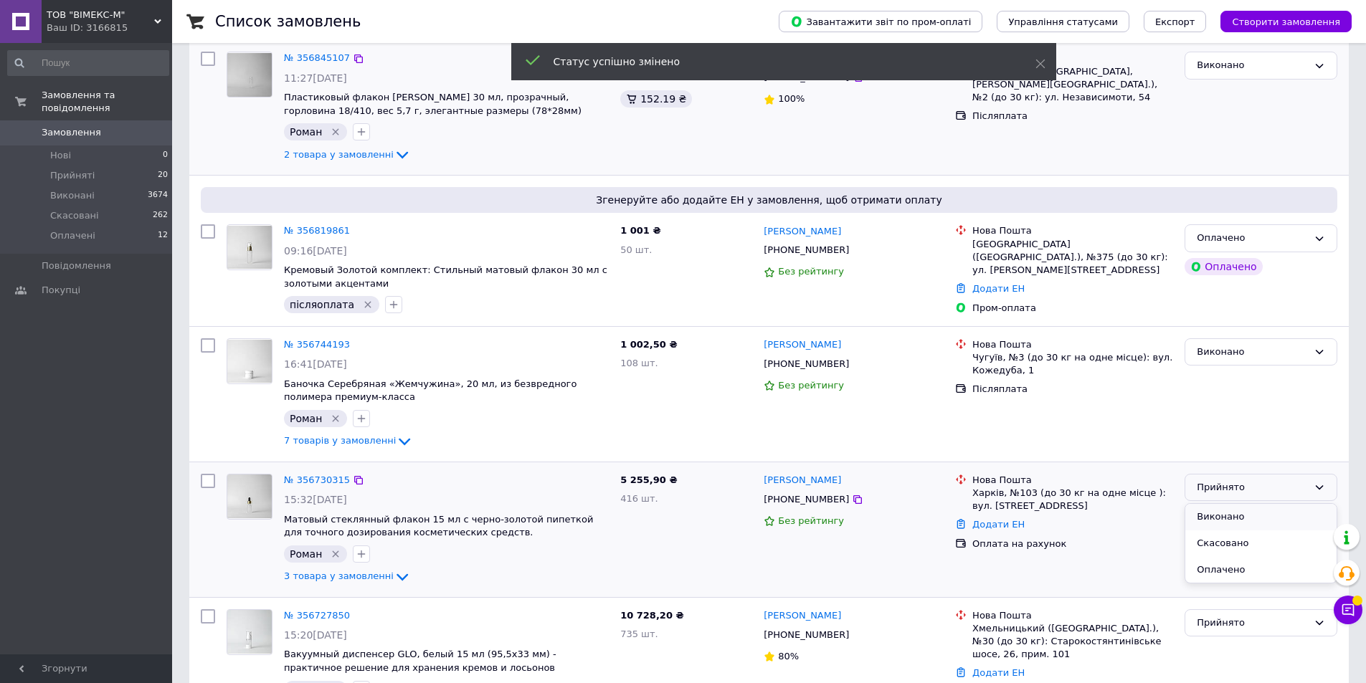
click at [1234, 515] on li "Виконано" at bounding box center [1260, 517] width 151 height 27
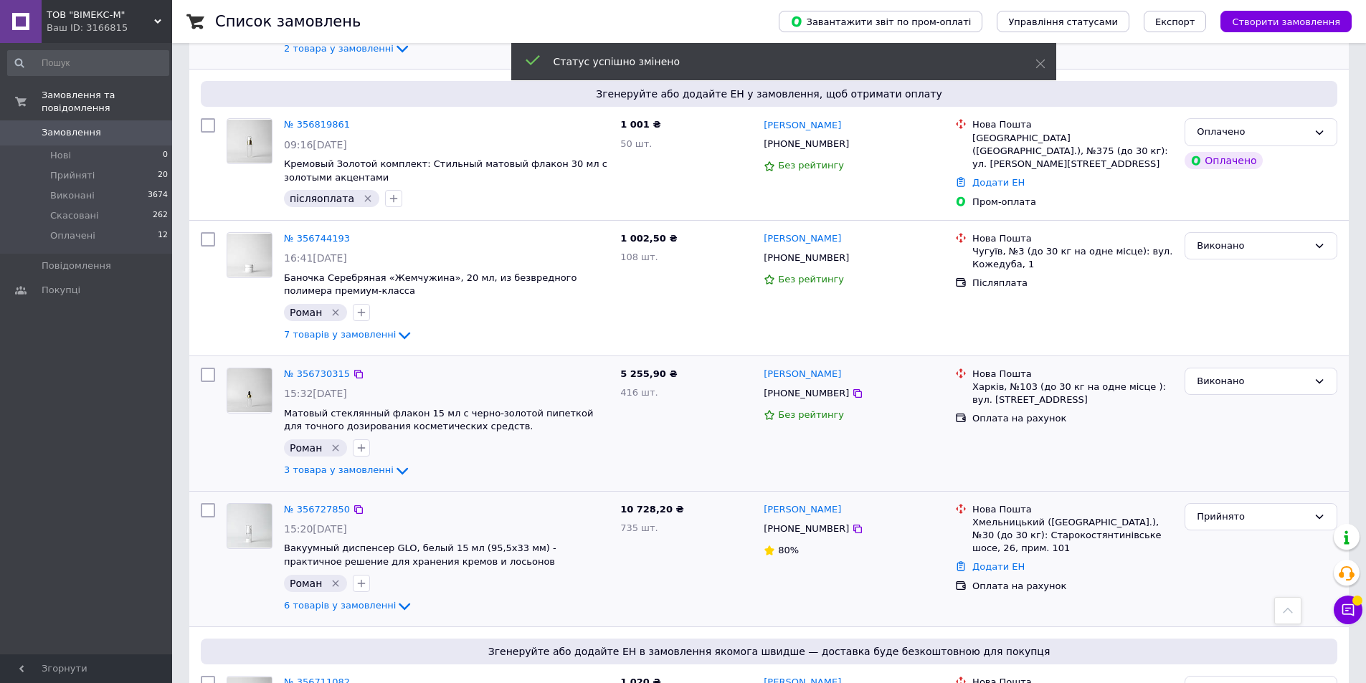
scroll to position [430, 0]
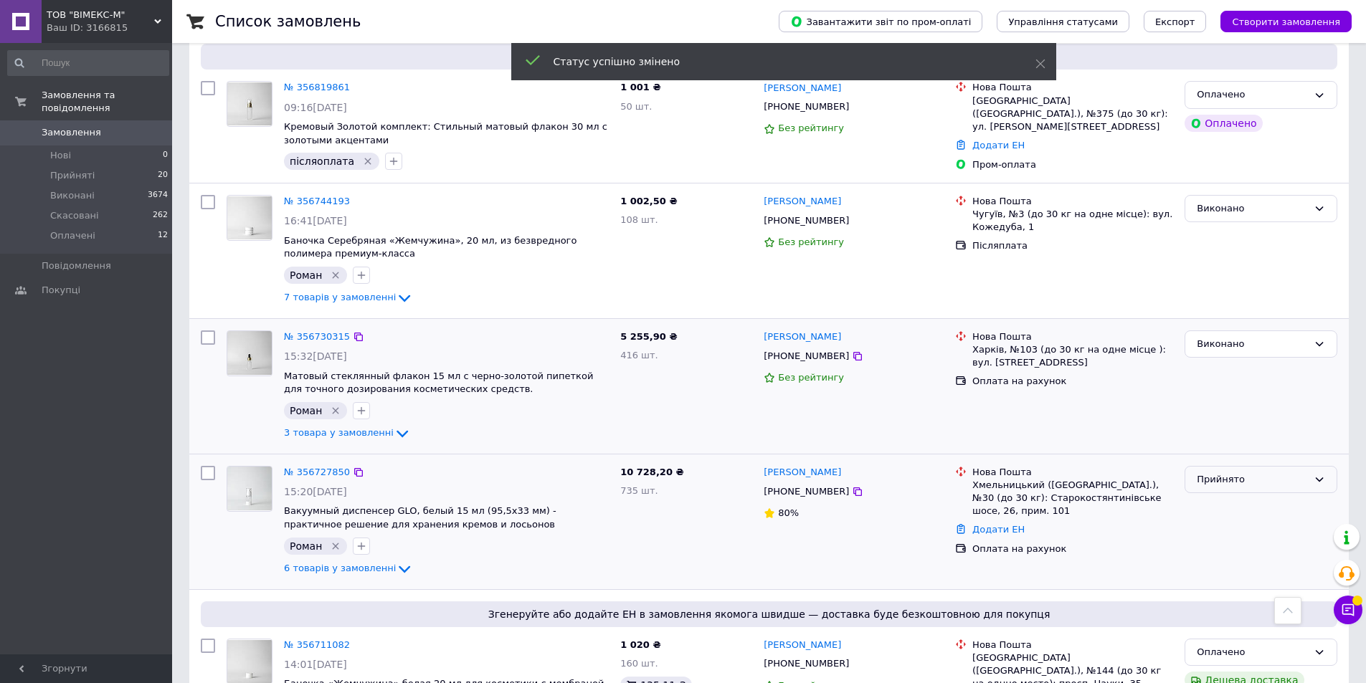
click at [1234, 486] on div "Прийнято" at bounding box center [1261, 480] width 153 height 28
click at [1239, 504] on li "Виконано" at bounding box center [1260, 509] width 151 height 27
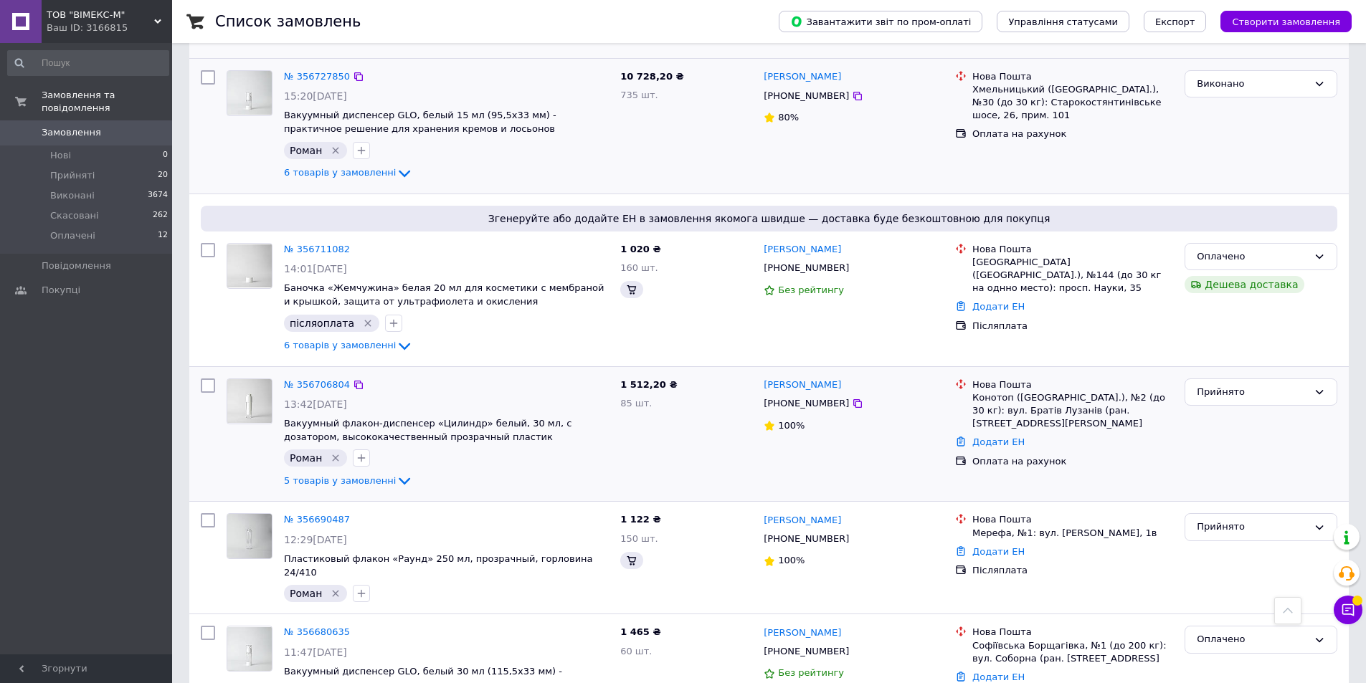
scroll to position [789, 0]
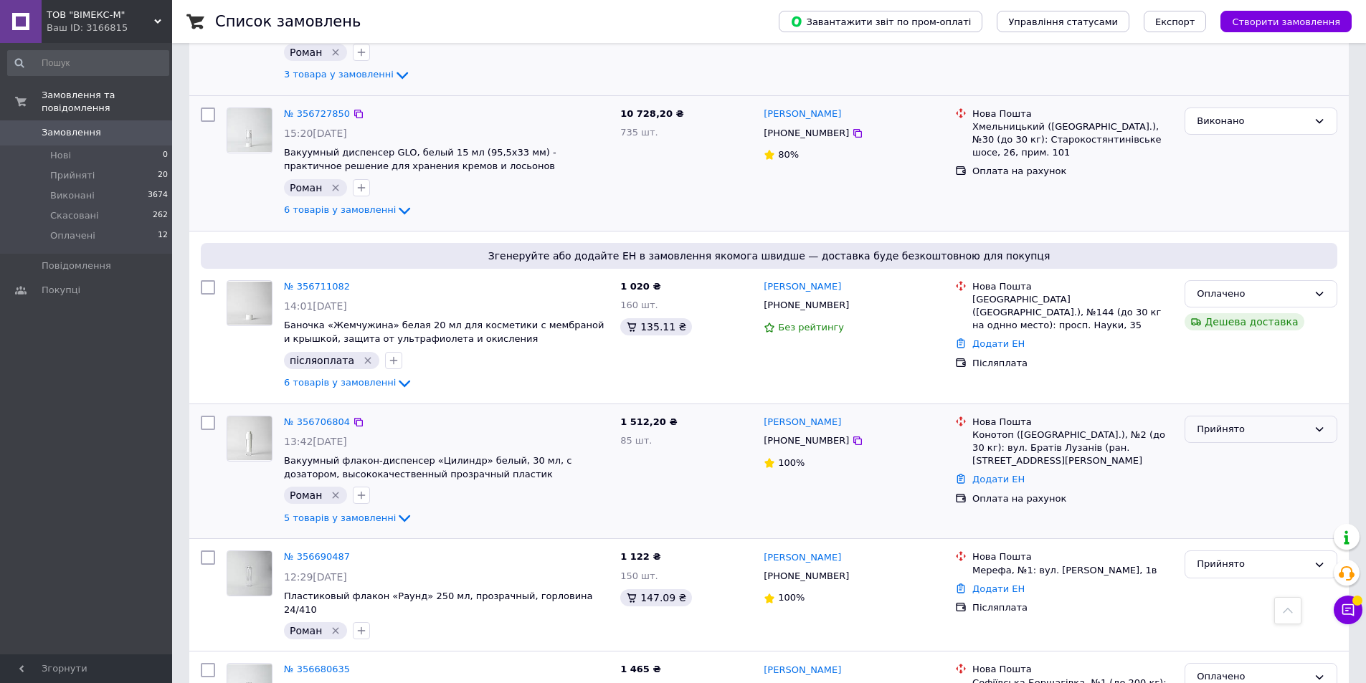
click at [1226, 435] on div "Прийнято" at bounding box center [1261, 430] width 153 height 28
click at [1235, 454] on li "Виконано" at bounding box center [1260, 459] width 151 height 27
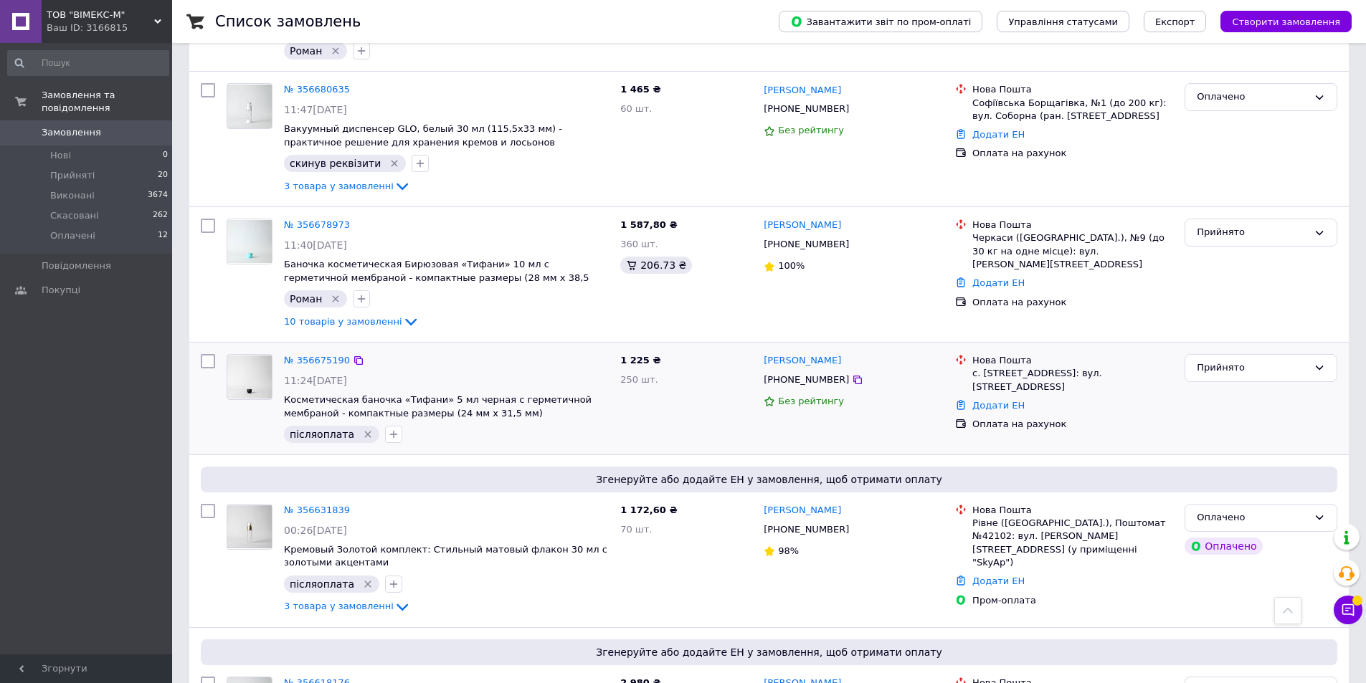
scroll to position [1434, 0]
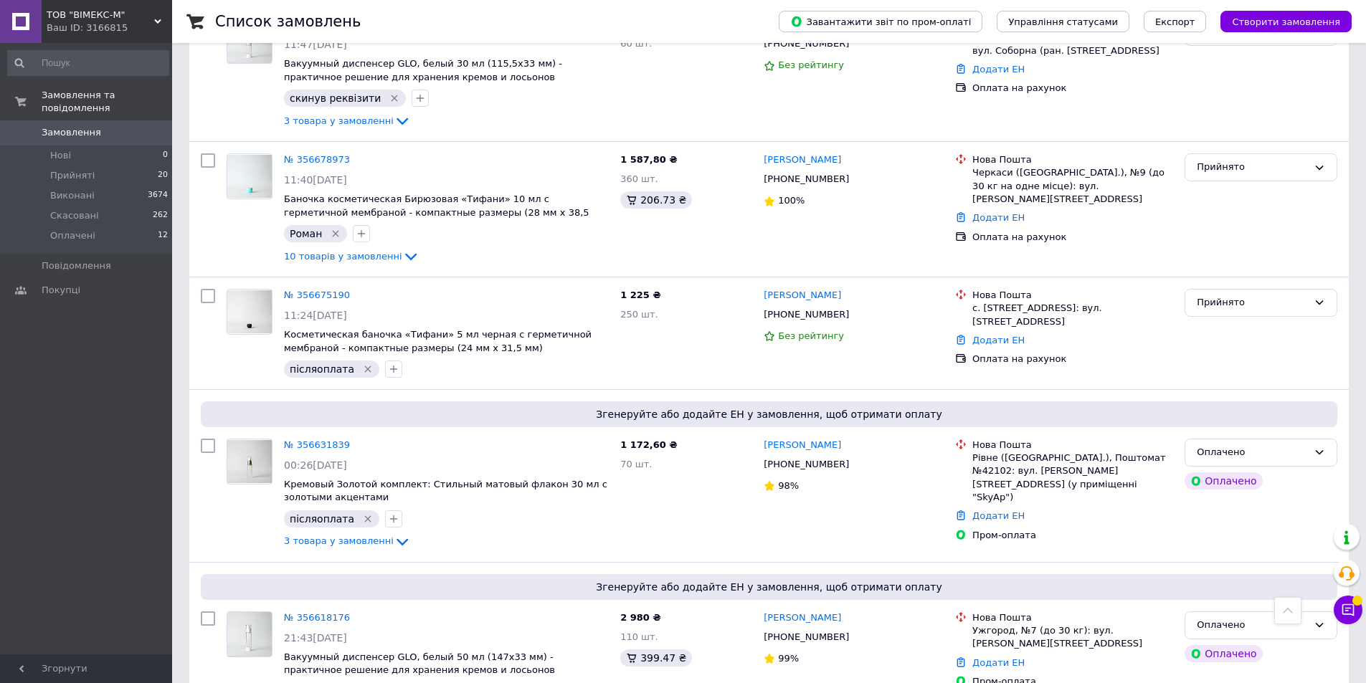
click at [106, 126] on span "Замовлення" at bounding box center [87, 132] width 91 height 13
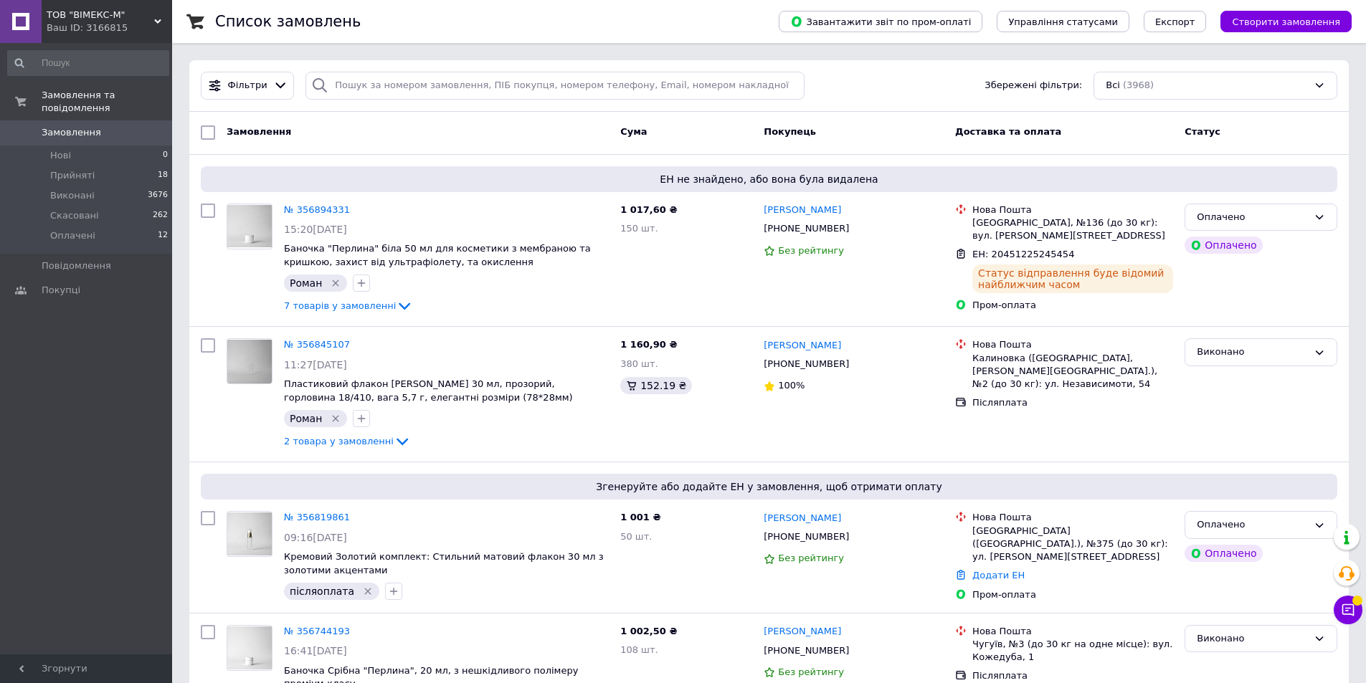
click at [145, 126] on span "0" at bounding box center [152, 132] width 39 height 13
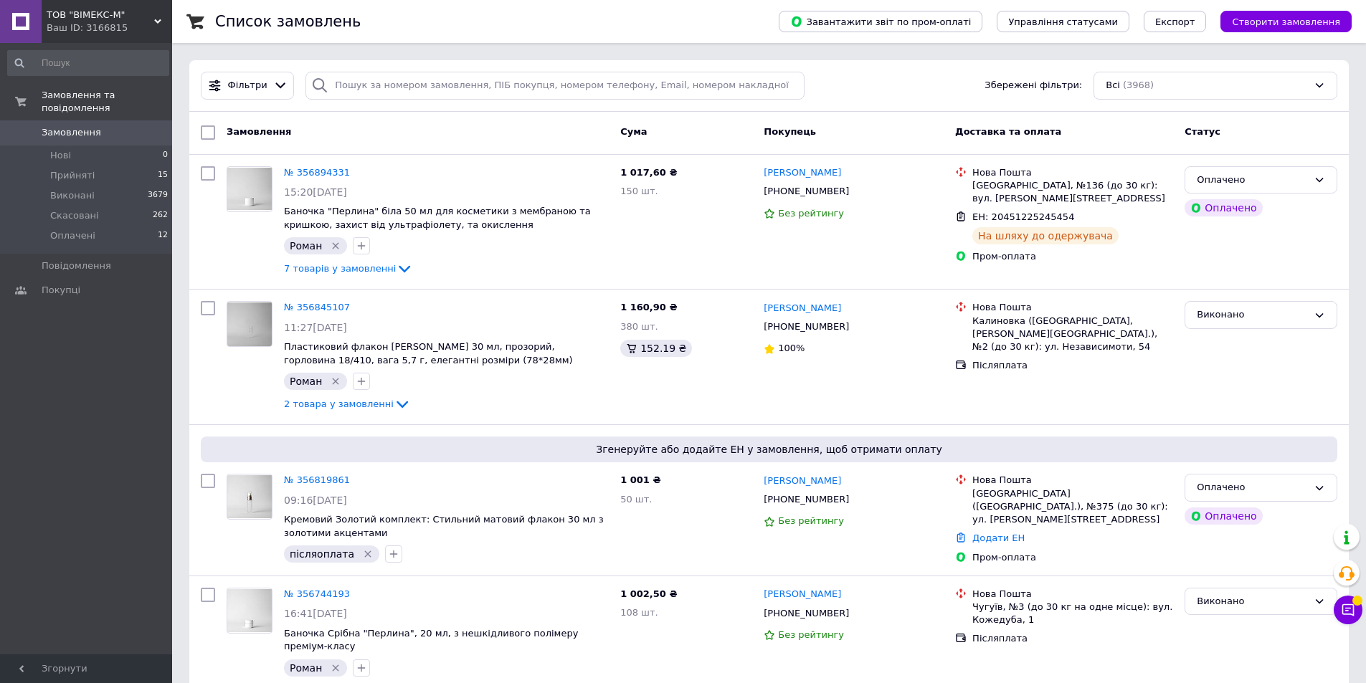
click at [113, 126] on span "Замовлення" at bounding box center [87, 132] width 91 height 13
